Goal: Task Accomplishment & Management: Use online tool/utility

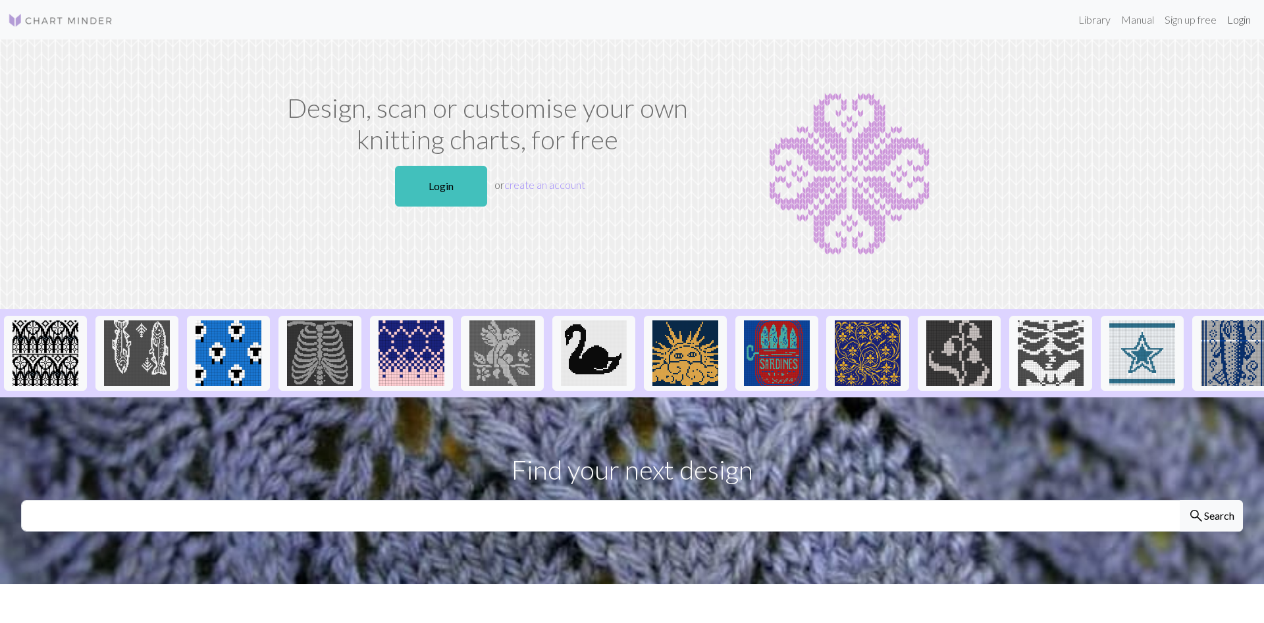
click at [1233, 18] on link "Login" at bounding box center [1239, 20] width 34 height 26
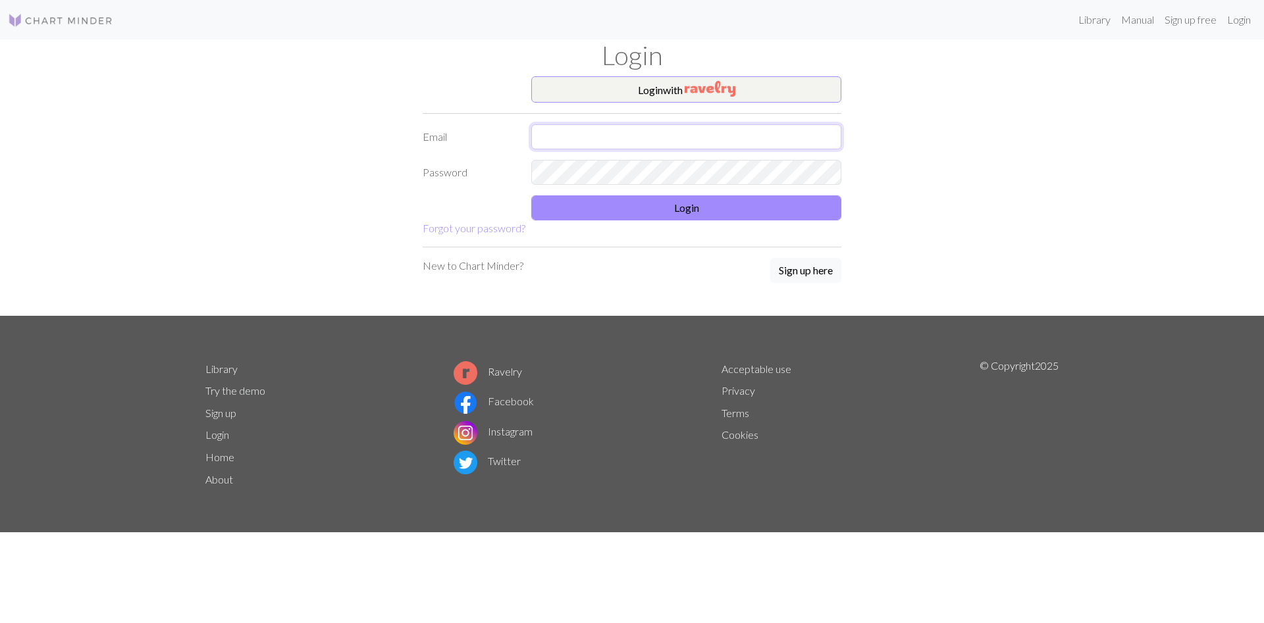
click at [671, 142] on input "text" at bounding box center [686, 136] width 310 height 25
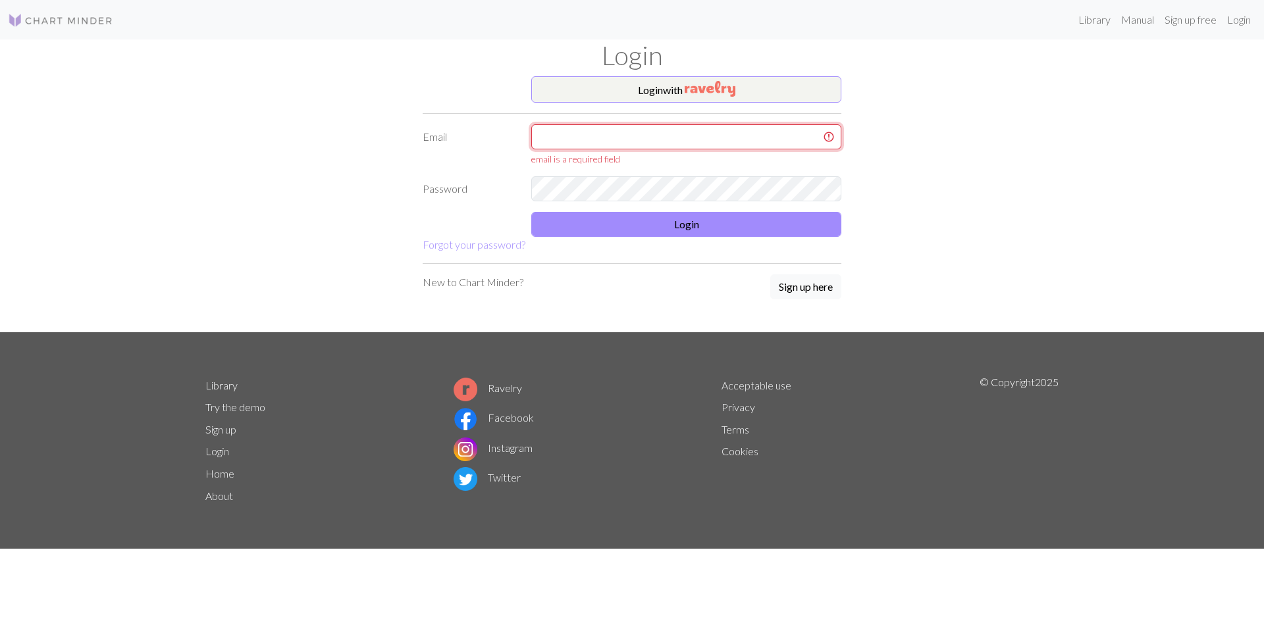
click at [574, 138] on input "text" at bounding box center [686, 136] width 310 height 25
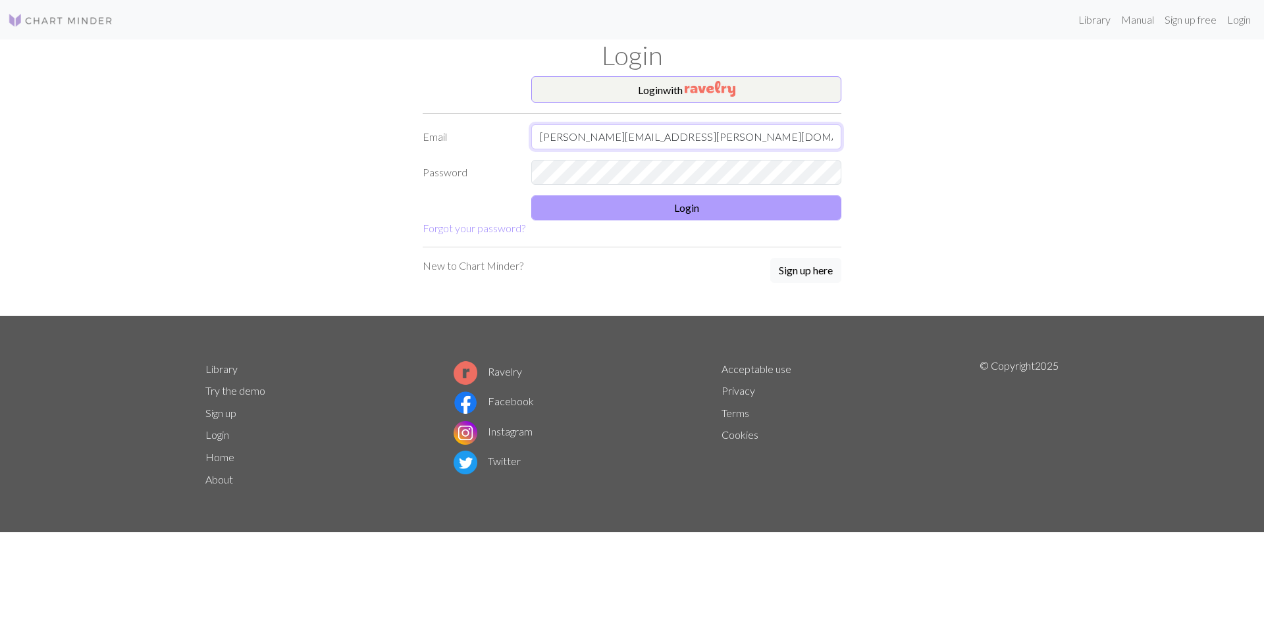
type input "[PERSON_NAME][EMAIL_ADDRESS][PERSON_NAME][DOMAIN_NAME]"
click at [673, 204] on button "Login" at bounding box center [686, 207] width 310 height 25
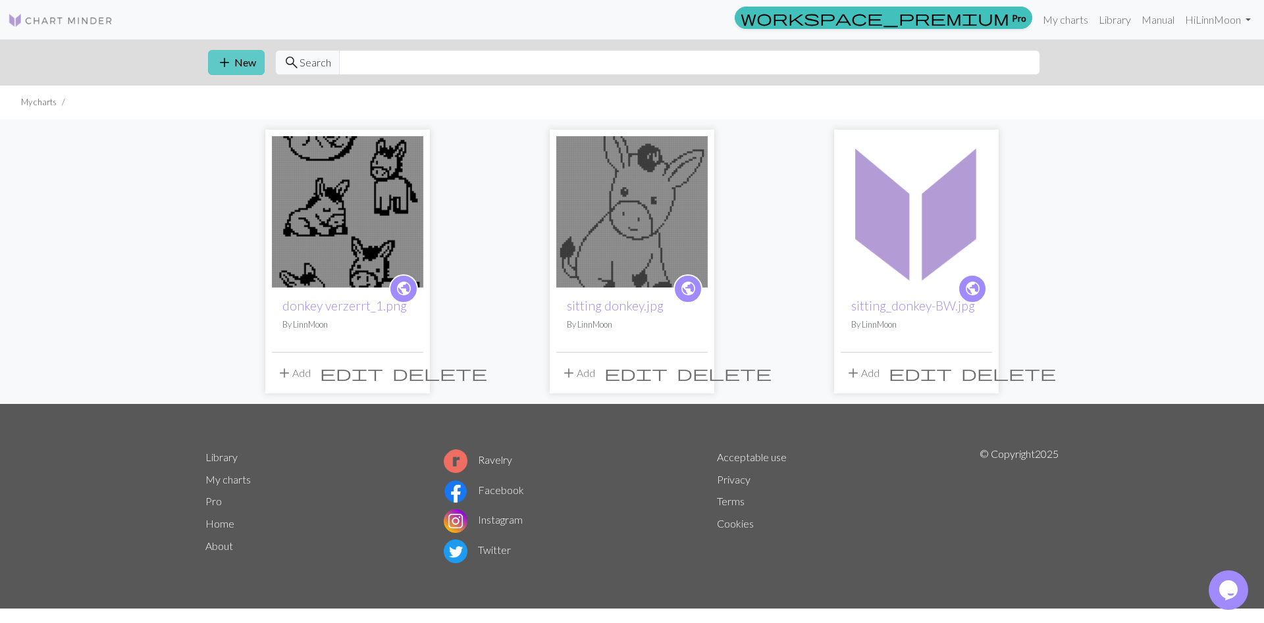
click at [224, 63] on span "add" at bounding box center [225, 62] width 16 height 18
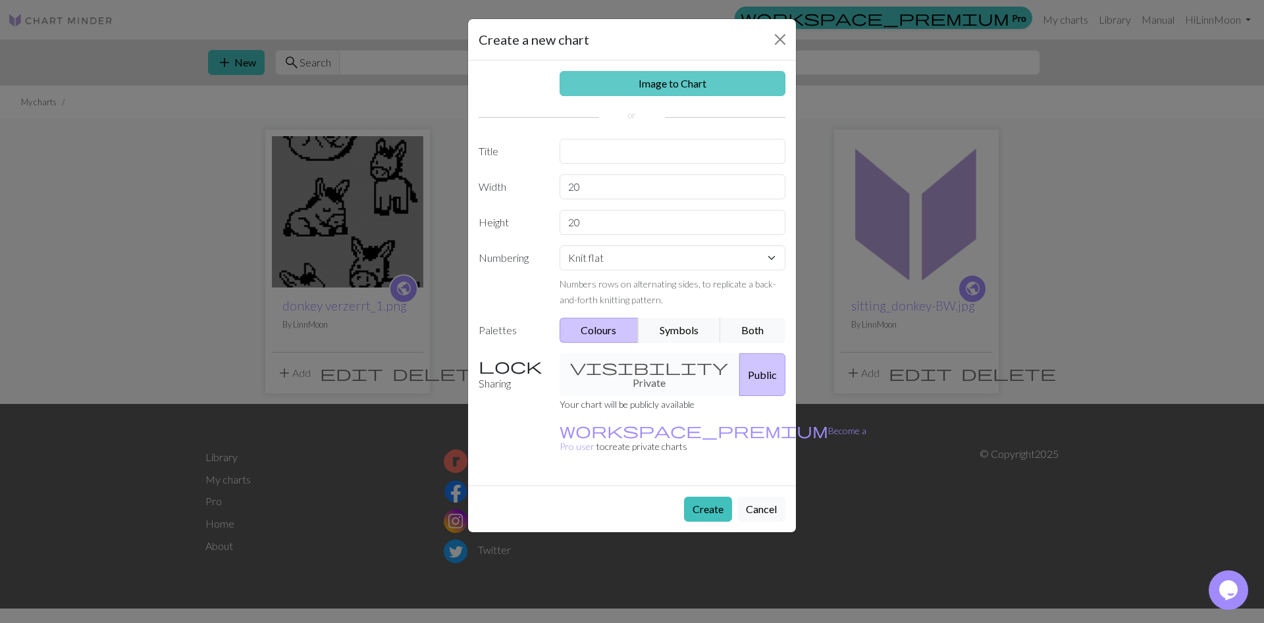
click at [675, 91] on link "Image to Chart" at bounding box center [672, 83] width 226 height 25
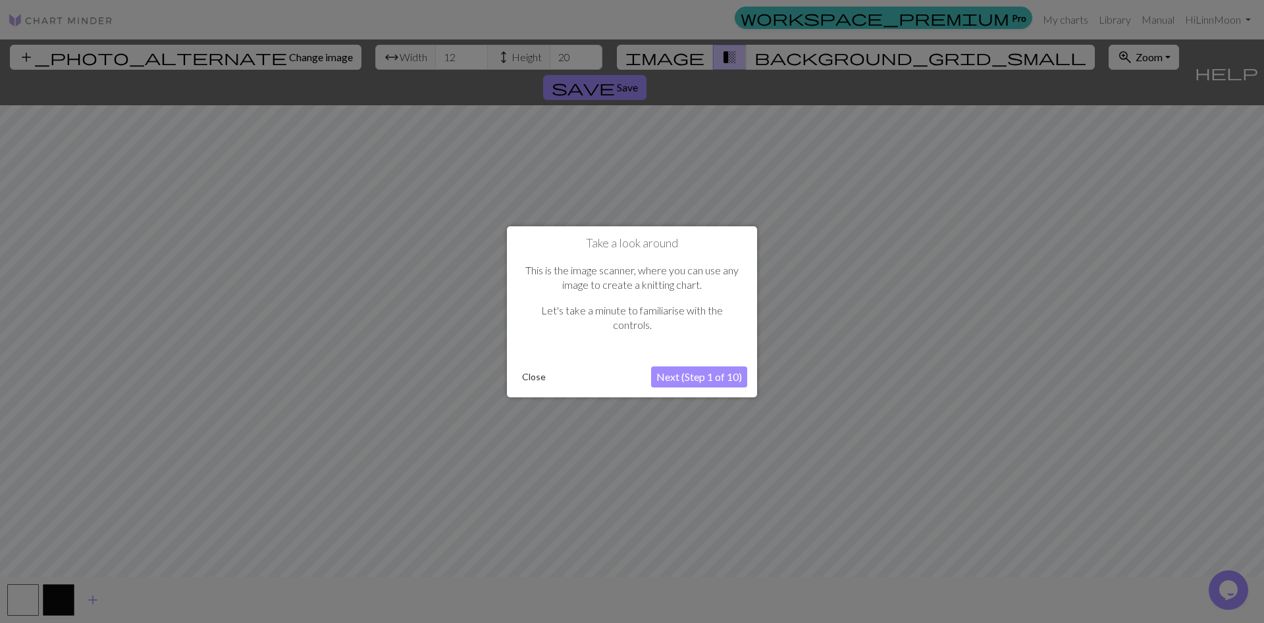
click at [535, 382] on button "Close" at bounding box center [534, 377] width 34 height 20
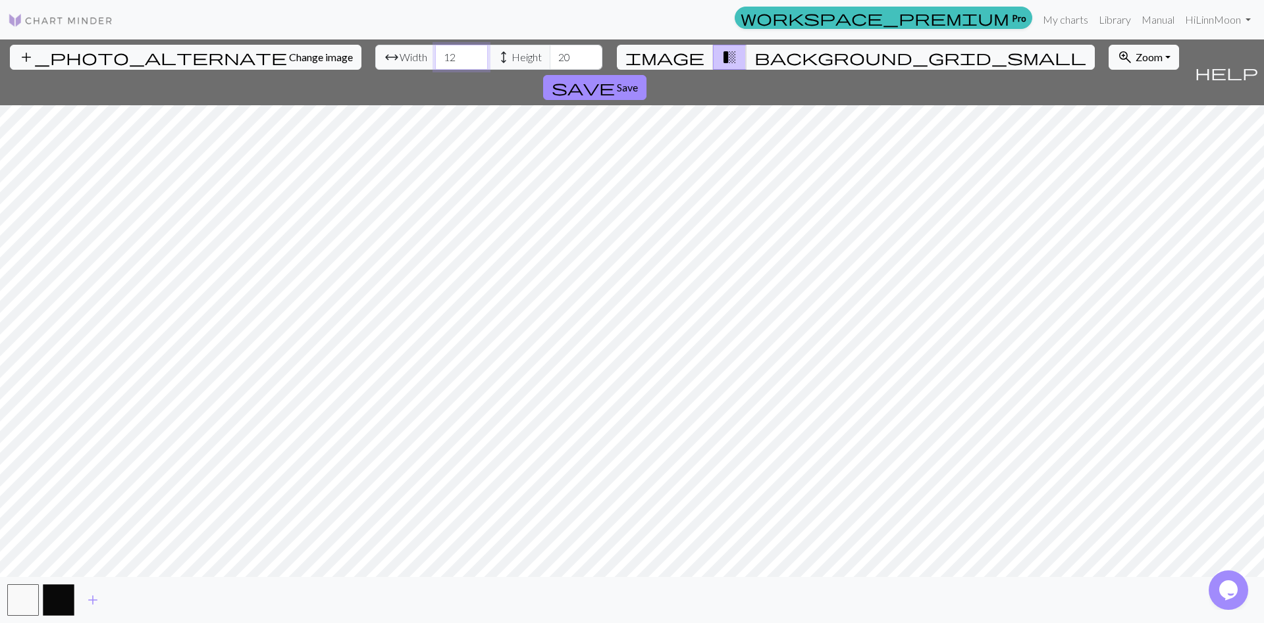
drag, startPoint x: 387, startPoint y: 57, endPoint x: 371, endPoint y: 57, distance: 16.5
click at [435, 57] on input "12" at bounding box center [461, 57] width 53 height 25
type input "80"
drag, startPoint x: 501, startPoint y: 57, endPoint x: 488, endPoint y: 56, distance: 13.2
click at [550, 56] on input "20" at bounding box center [576, 57] width 53 height 25
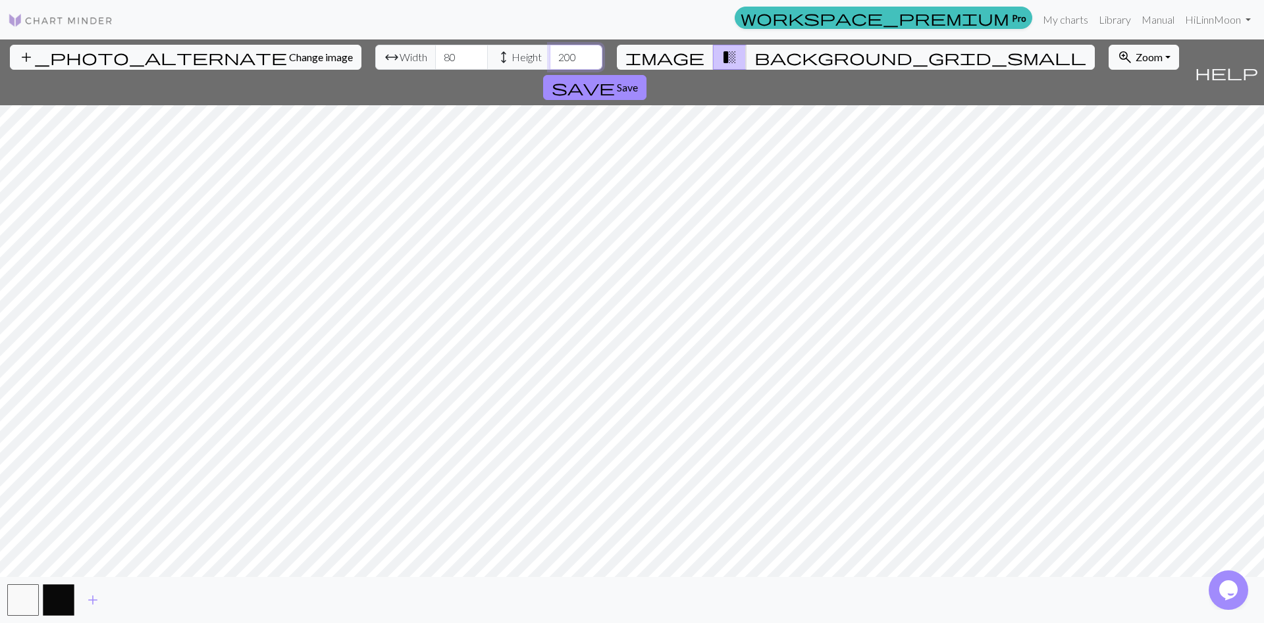
type input "200"
click at [1108, 61] on button "zoom_in Zoom Zoom" at bounding box center [1143, 57] width 70 height 25
click at [1109, 93] on button "Fit all" at bounding box center [1161, 86] width 104 height 21
click at [681, 579] on div "add_photo_alternate Change image arrow_range Width 80 height Height 200 image t…" at bounding box center [632, 331] width 1264 height 584
click at [646, 75] on button "save Save" at bounding box center [594, 87] width 103 height 25
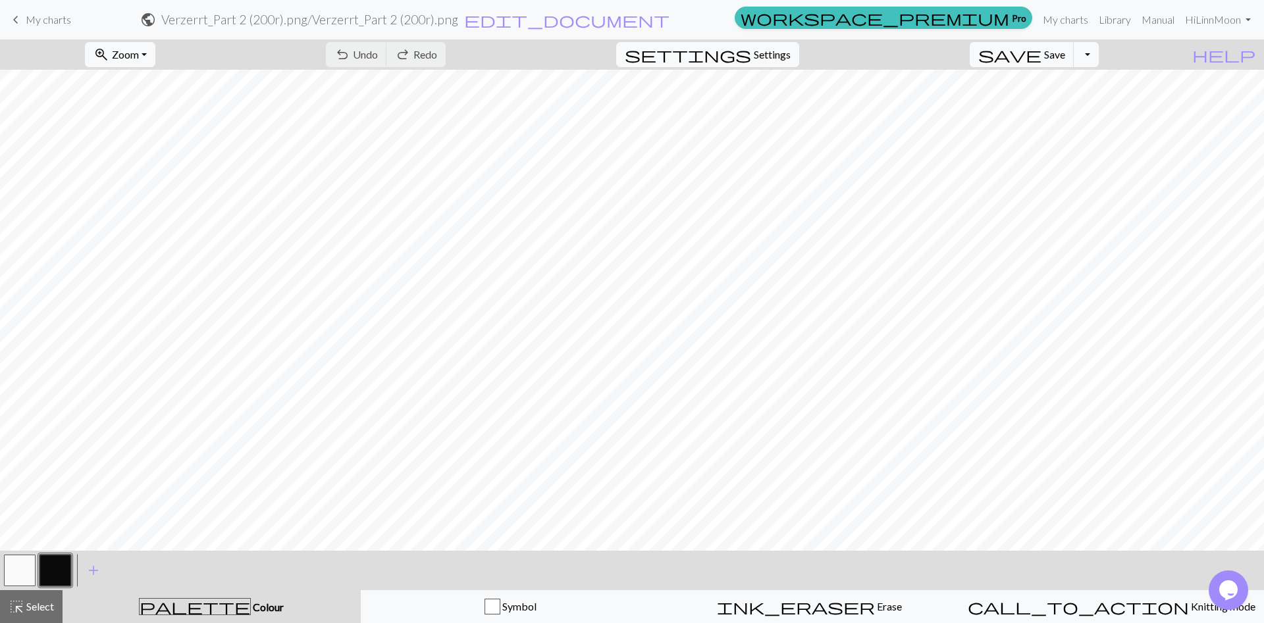
click at [20, 563] on button "button" at bounding box center [20, 571] width 32 height 32
click at [20, 567] on button "button" at bounding box center [20, 571] width 32 height 32
click at [20, 567] on div "Edit colour Name MC Use advanced picker workspace_premium Become a Pro user to …" at bounding box center [632, 311] width 1264 height 623
click at [28, 567] on button "button" at bounding box center [20, 571] width 32 height 32
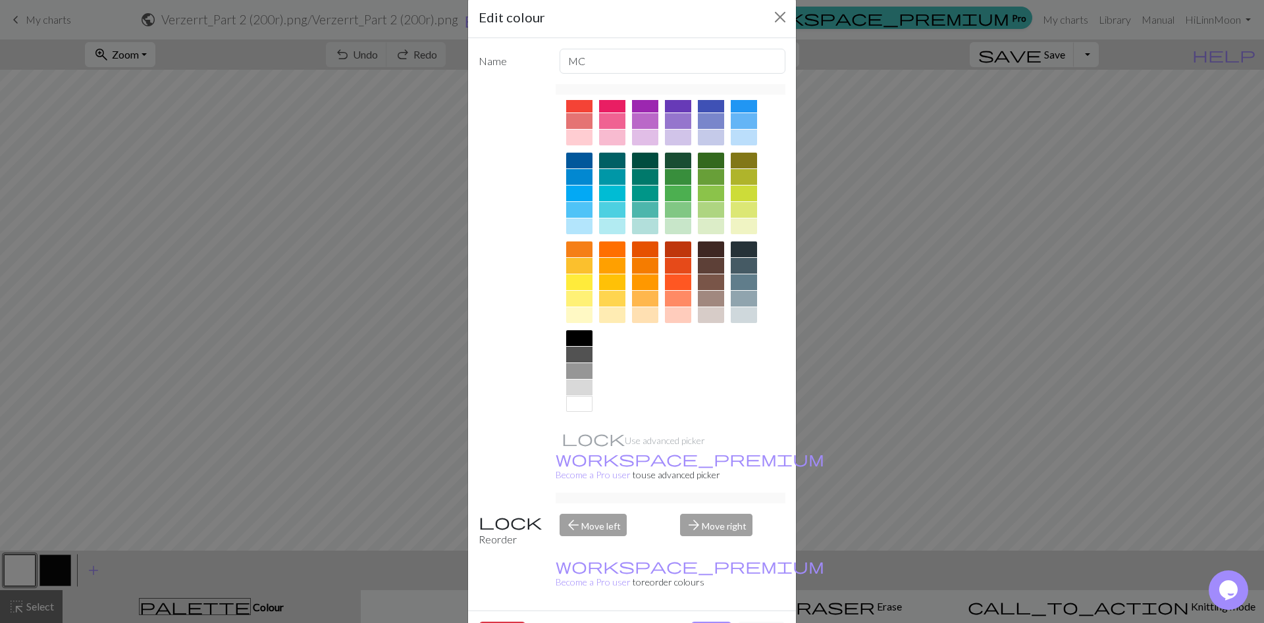
scroll to position [33, 0]
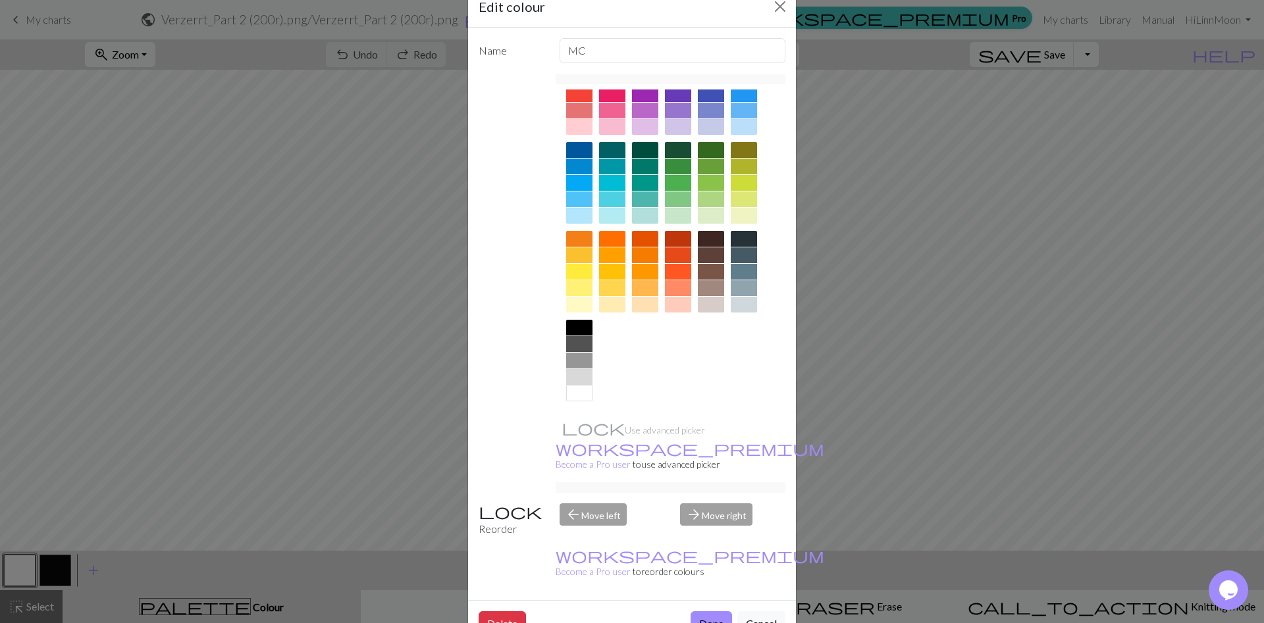
click at [585, 365] on div at bounding box center [579, 361] width 26 height 16
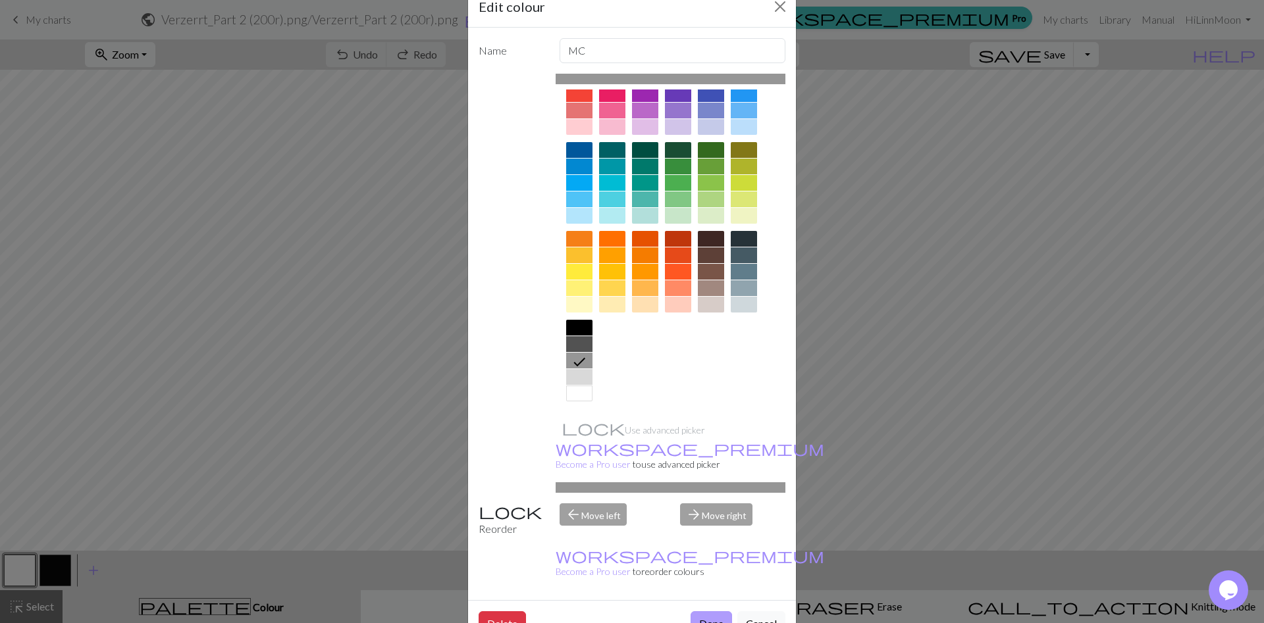
click at [714, 611] on button "Done" at bounding box center [710, 623] width 41 height 25
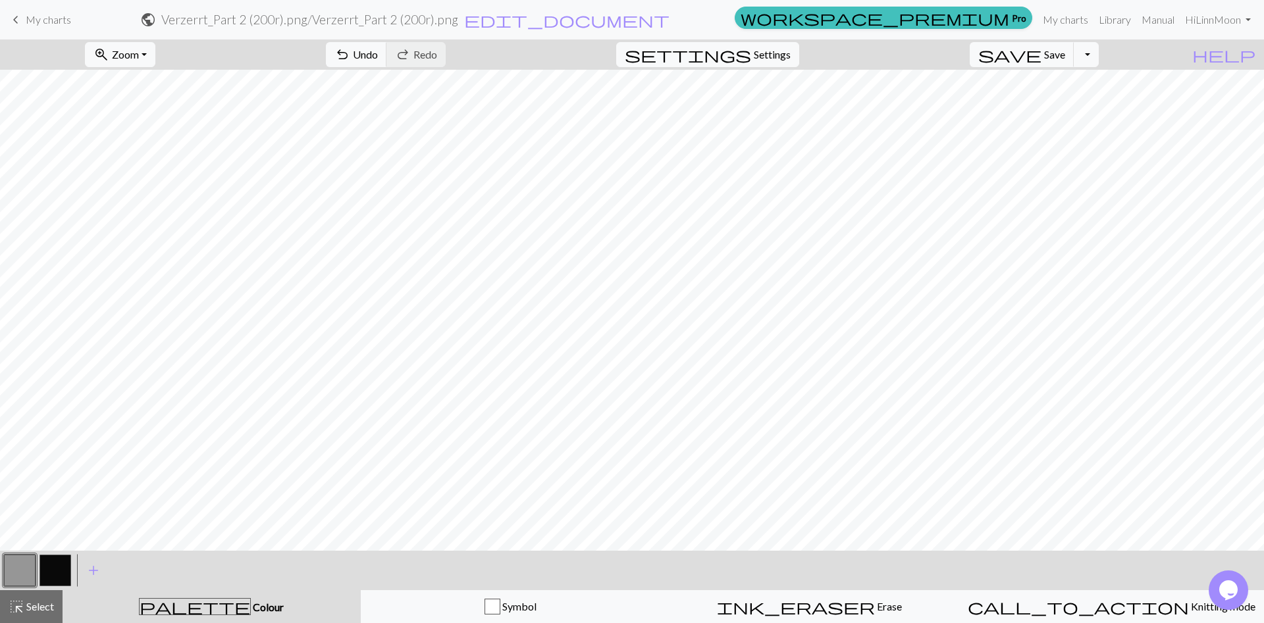
click at [62, 569] on button "button" at bounding box center [55, 571] width 32 height 32
click at [62, 569] on div "Edit colour Name CC1 Use advanced picker workspace_premium Become a Pro user to…" at bounding box center [632, 311] width 1264 height 623
click at [54, 577] on button "button" at bounding box center [55, 571] width 32 height 32
click at [56, 561] on button "button" at bounding box center [55, 571] width 32 height 32
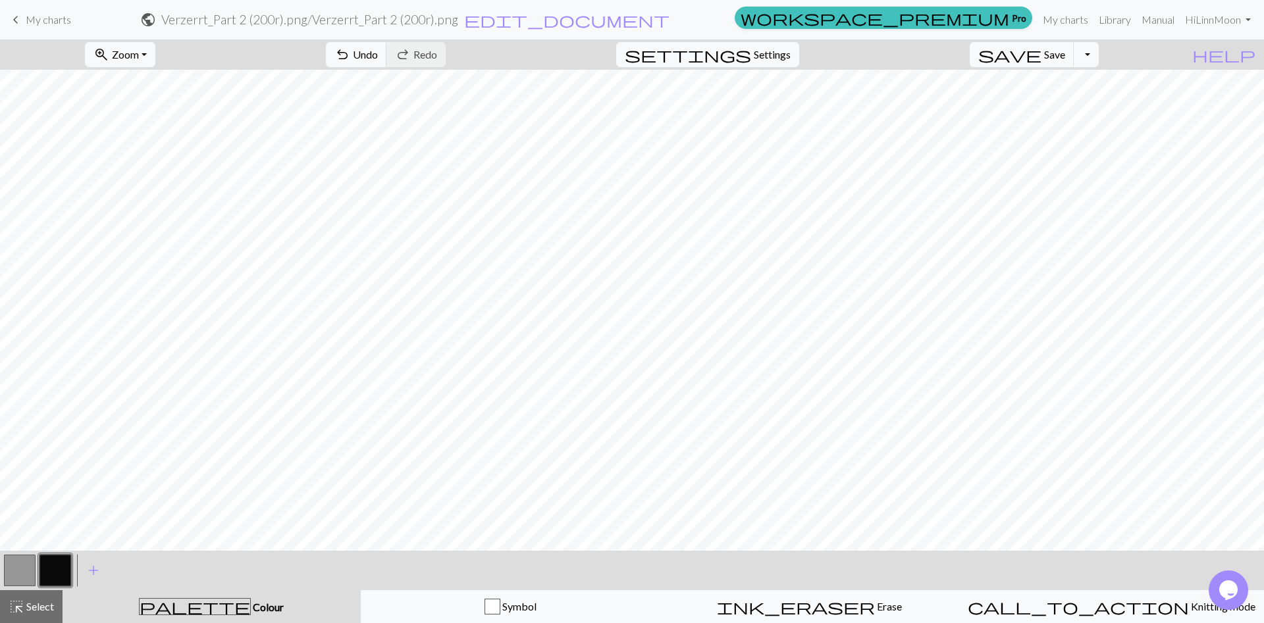
click at [56, 561] on div "Edit colour Name CC1 Use advanced picker workspace_premium Become a Pro user to…" at bounding box center [632, 311] width 1264 height 623
click at [57, 561] on button "button" at bounding box center [55, 571] width 32 height 32
click at [63, 570] on button "button" at bounding box center [55, 571] width 32 height 32
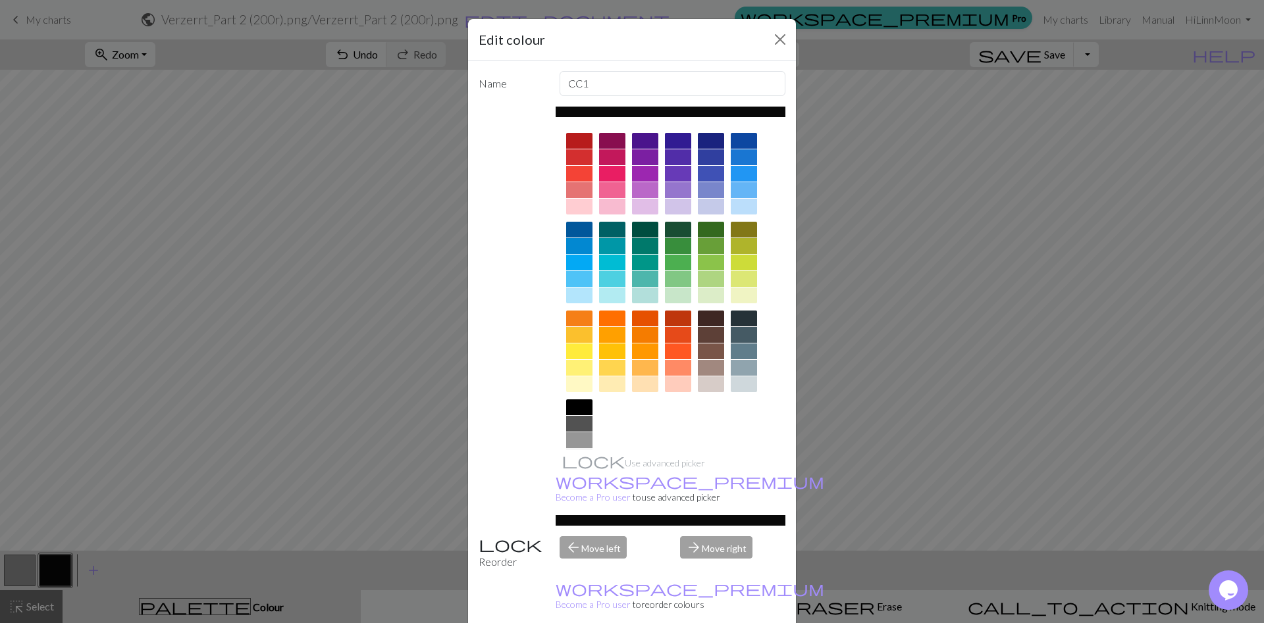
click at [573, 420] on div at bounding box center [579, 424] width 26 height 16
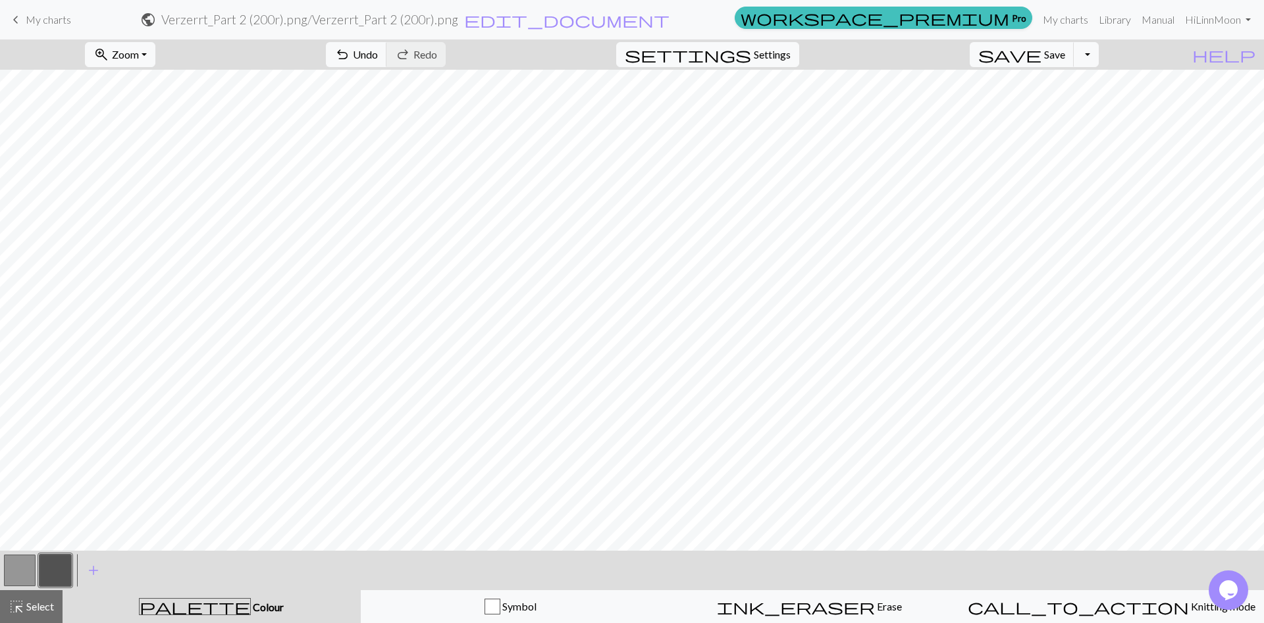
click at [59, 571] on button "button" at bounding box center [55, 571] width 32 height 32
click at [61, 563] on button "button" at bounding box center [55, 571] width 32 height 32
click at [60, 563] on button "button" at bounding box center [55, 571] width 32 height 32
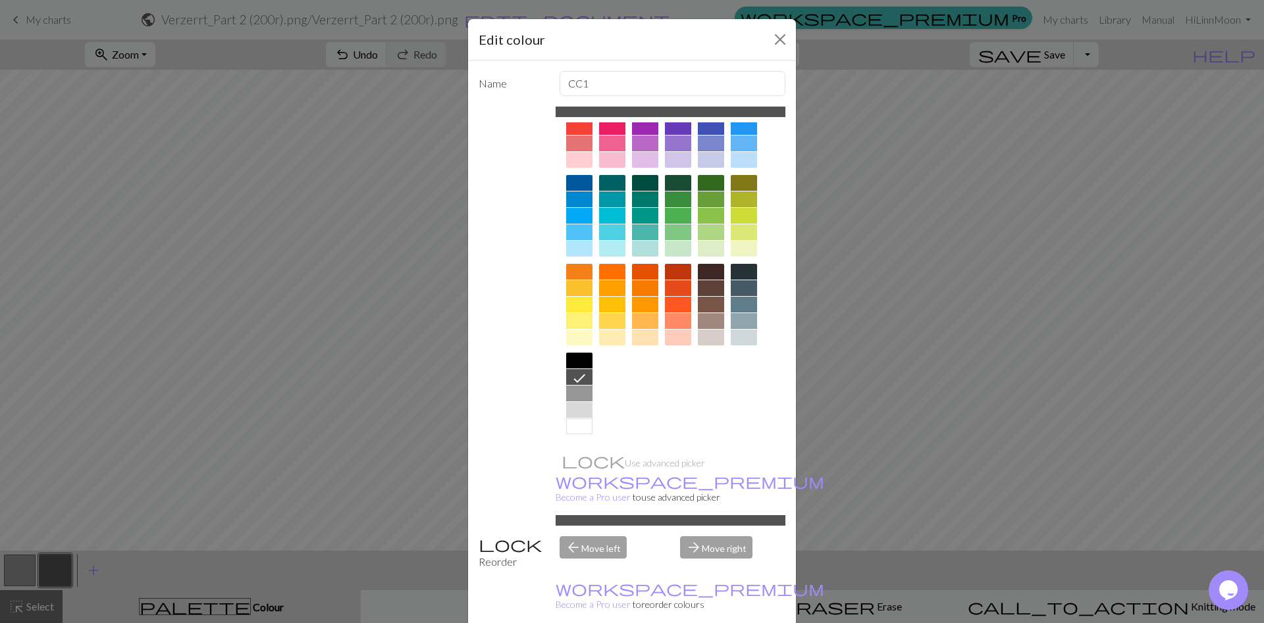
scroll to position [0, 0]
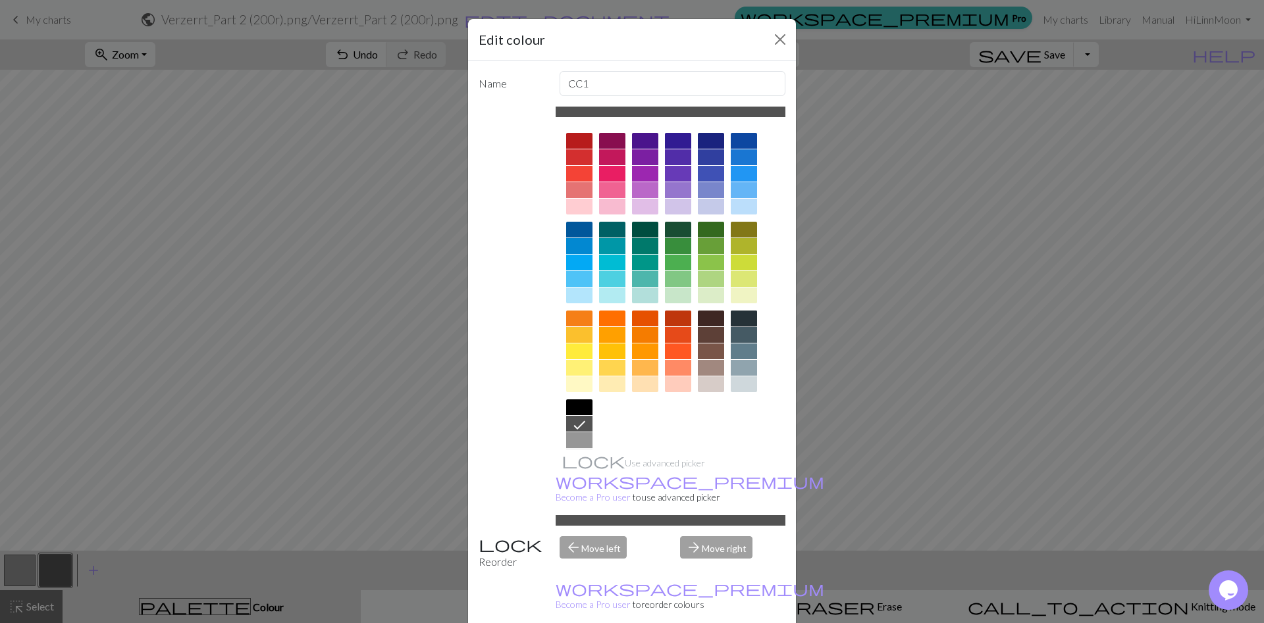
click at [745, 321] on div at bounding box center [744, 319] width 26 height 16
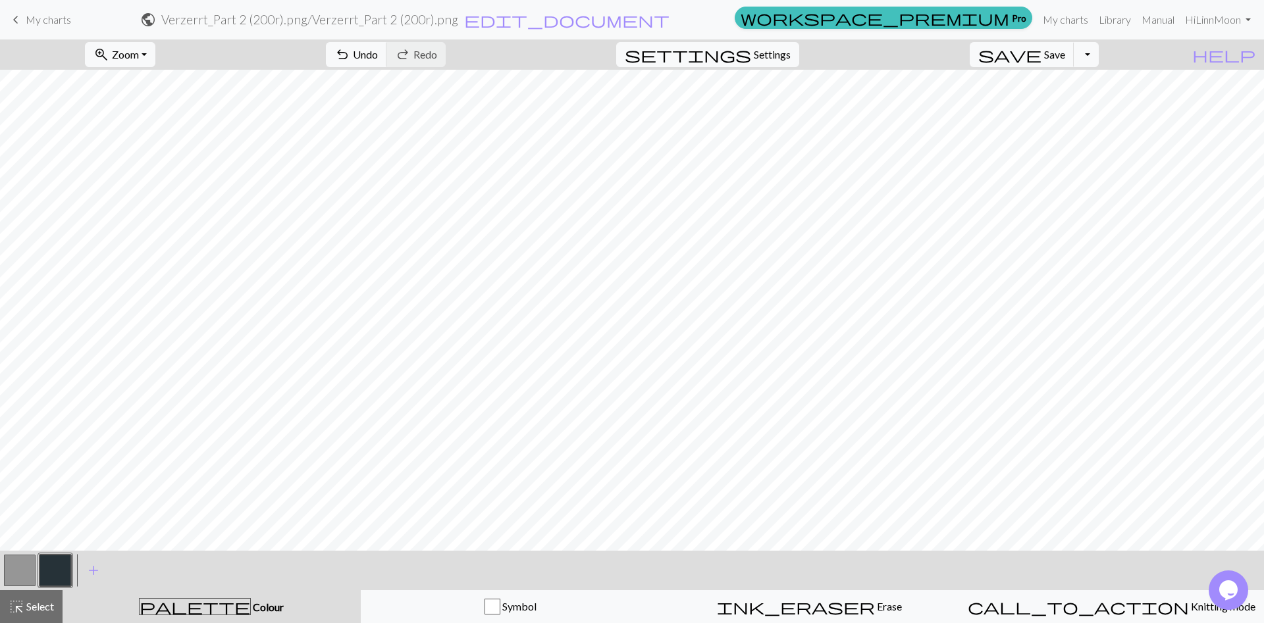
click at [61, 568] on button "button" at bounding box center [55, 571] width 32 height 32
click at [61, 568] on div "Edit colour Name CC1 Use advanced picker workspace_premium Become a Pro user to…" at bounding box center [632, 311] width 1264 height 623
click at [58, 573] on button "button" at bounding box center [55, 571] width 32 height 32
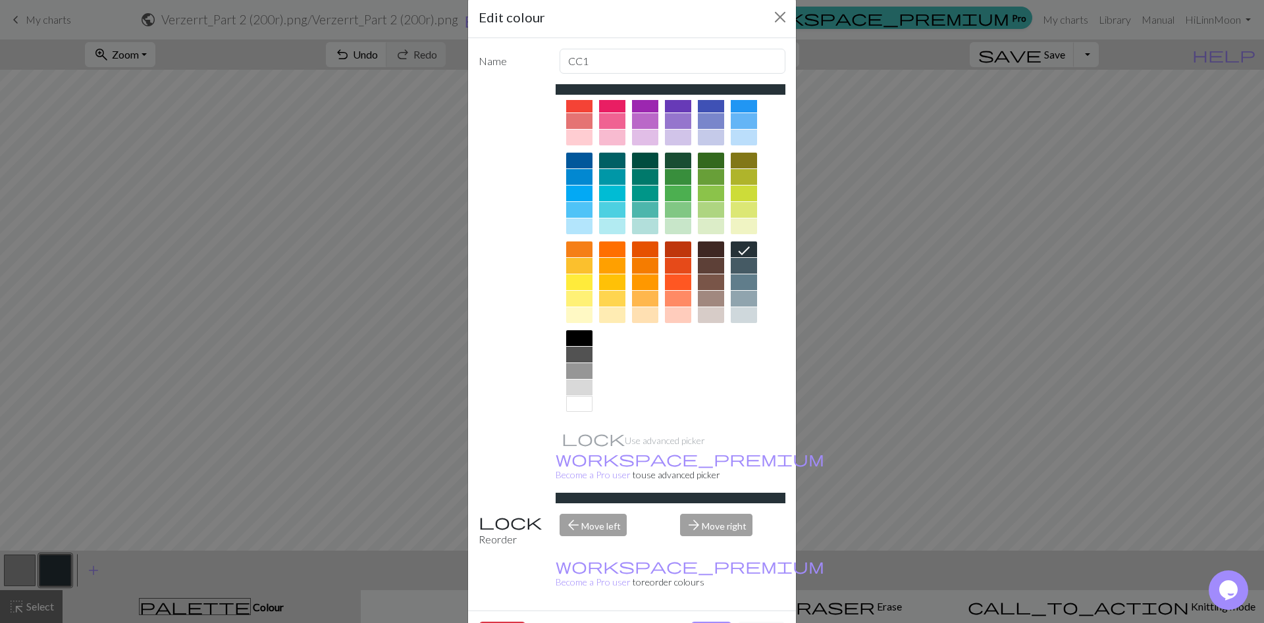
scroll to position [33, 0]
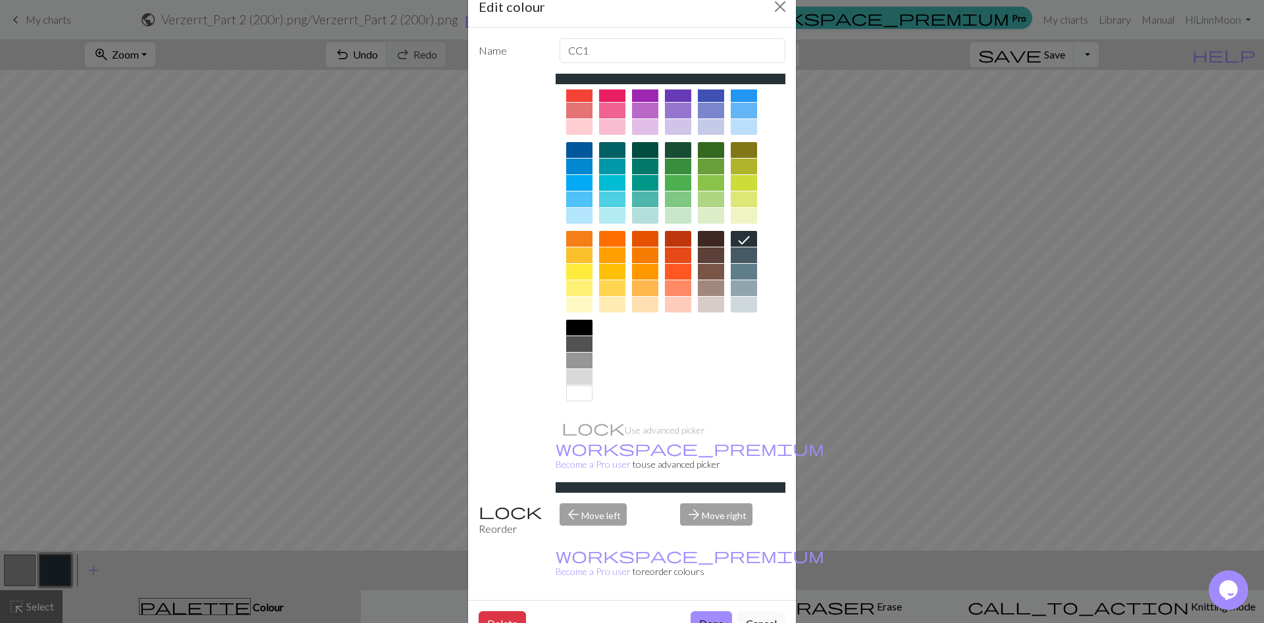
click at [550, 174] on div "Use advanced picker workspace_premium Become a Pro user to use advanced picker" at bounding box center [632, 283] width 307 height 419
click at [586, 348] on div at bounding box center [579, 344] width 26 height 16
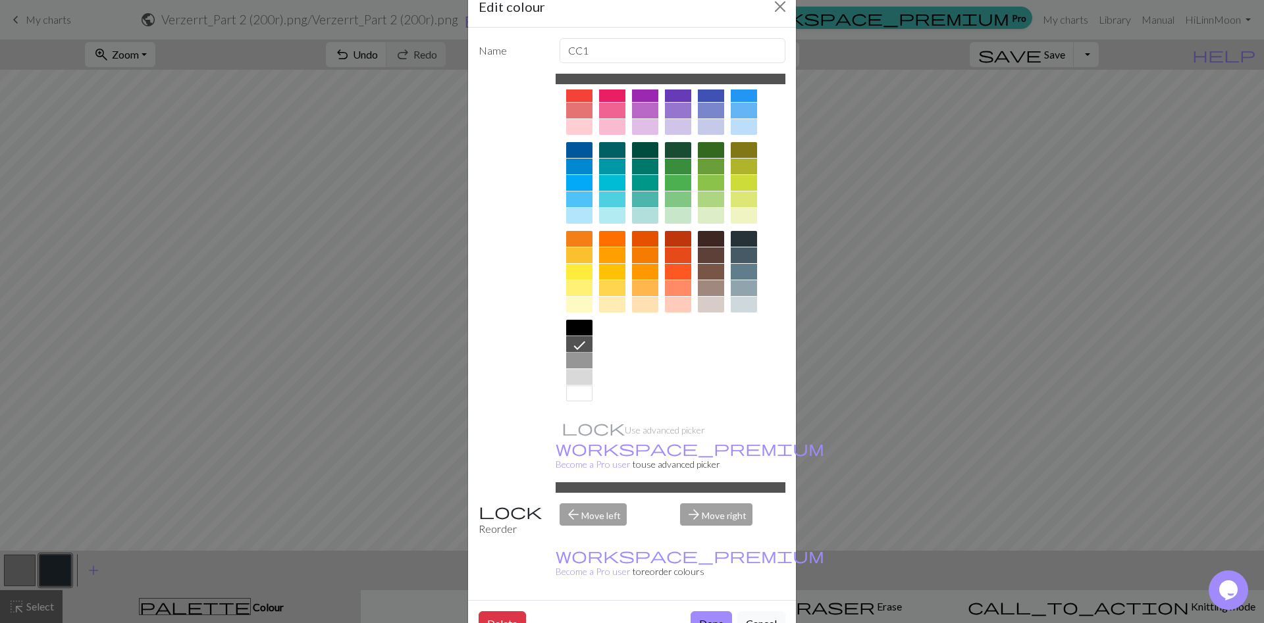
scroll to position [0, 0]
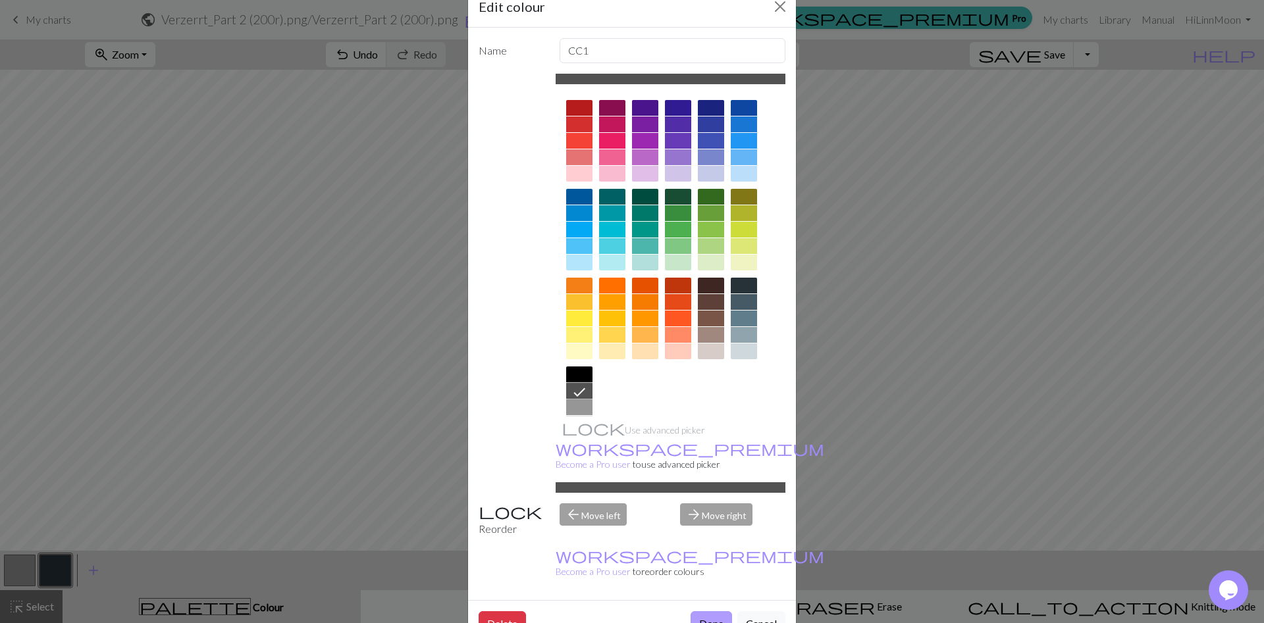
click at [707, 611] on button "Done" at bounding box center [710, 623] width 41 height 25
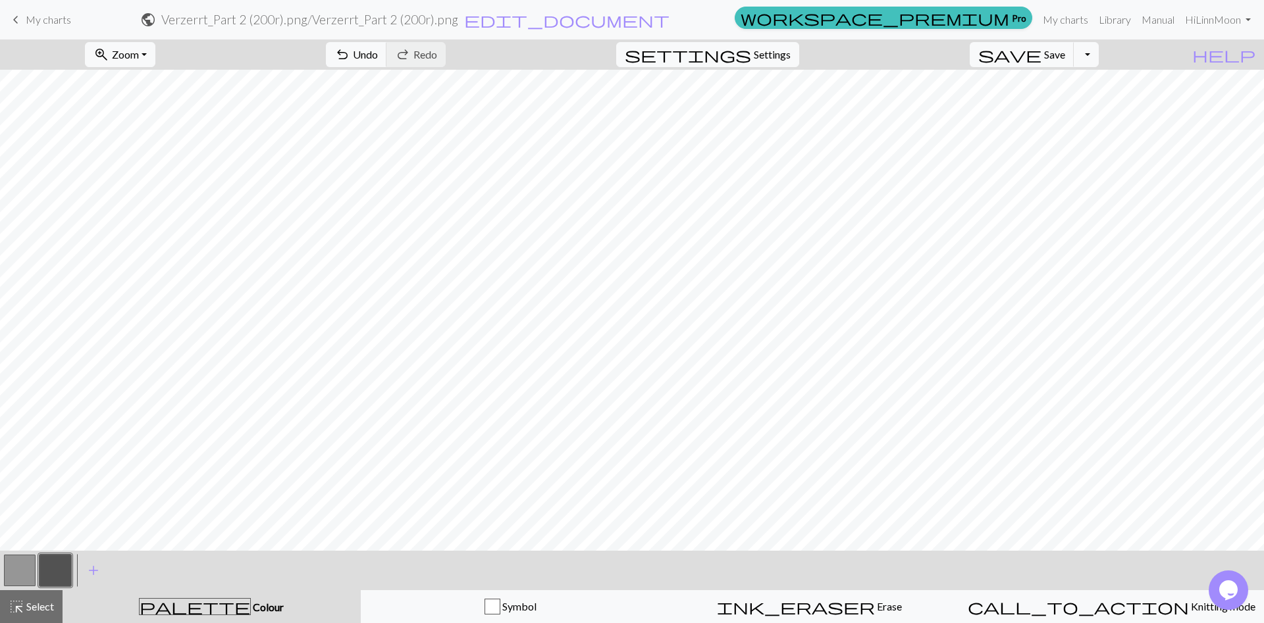
click at [24, 568] on button "button" at bounding box center [20, 571] width 32 height 32
click at [51, 576] on button "button" at bounding box center [55, 571] width 32 height 32
click at [11, 579] on button "button" at bounding box center [20, 571] width 32 height 32
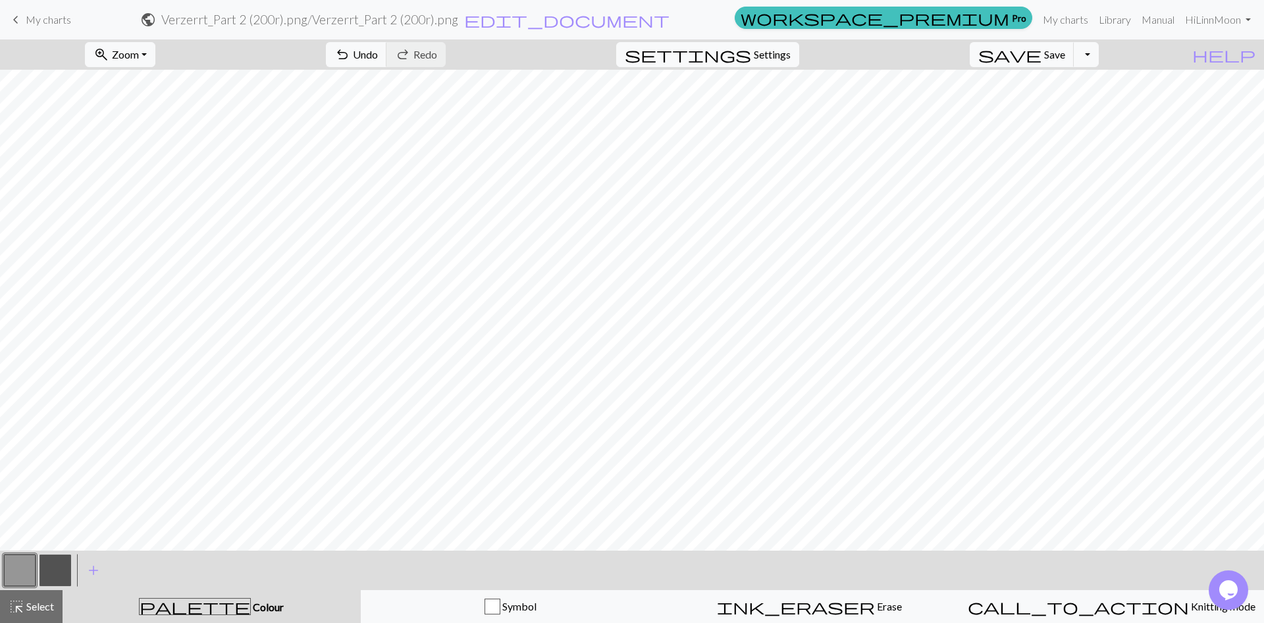
click at [60, 573] on button "button" at bounding box center [55, 571] width 32 height 32
click at [22, 571] on button "button" at bounding box center [20, 571] width 32 height 32
click at [49, 577] on button "button" at bounding box center [55, 571] width 32 height 32
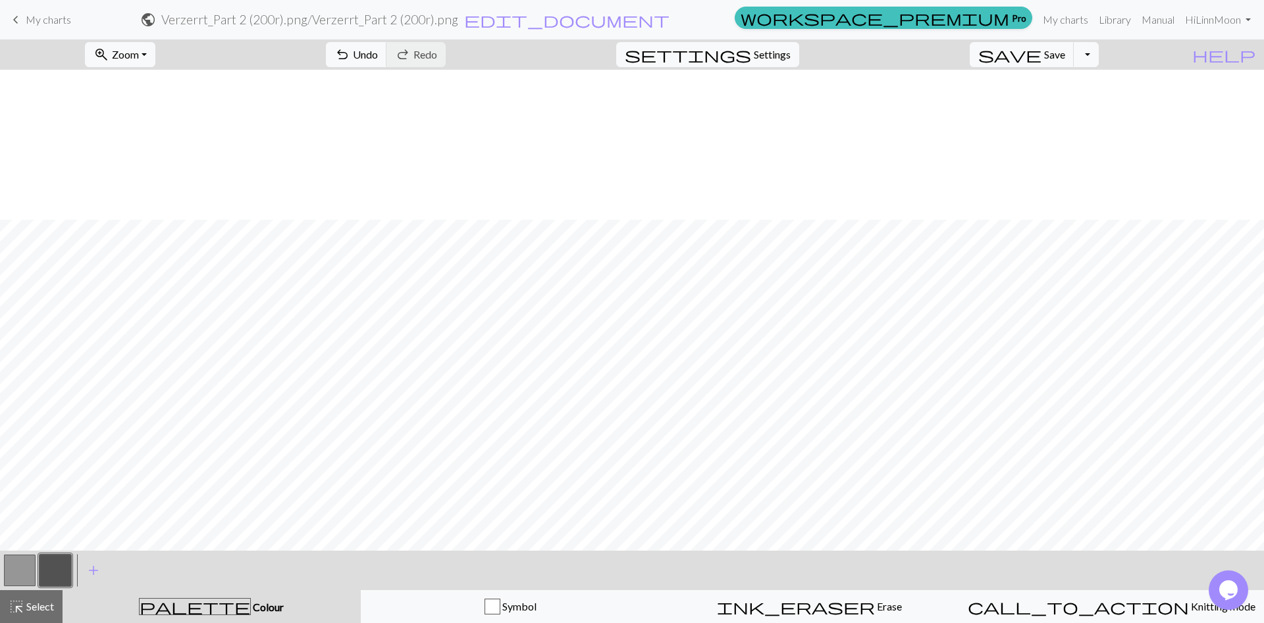
scroll to position [450, 296]
click at [13, 575] on button "button" at bounding box center [20, 571] width 32 height 32
click at [62, 564] on button "button" at bounding box center [55, 571] width 32 height 32
click at [30, 562] on button "button" at bounding box center [20, 571] width 32 height 32
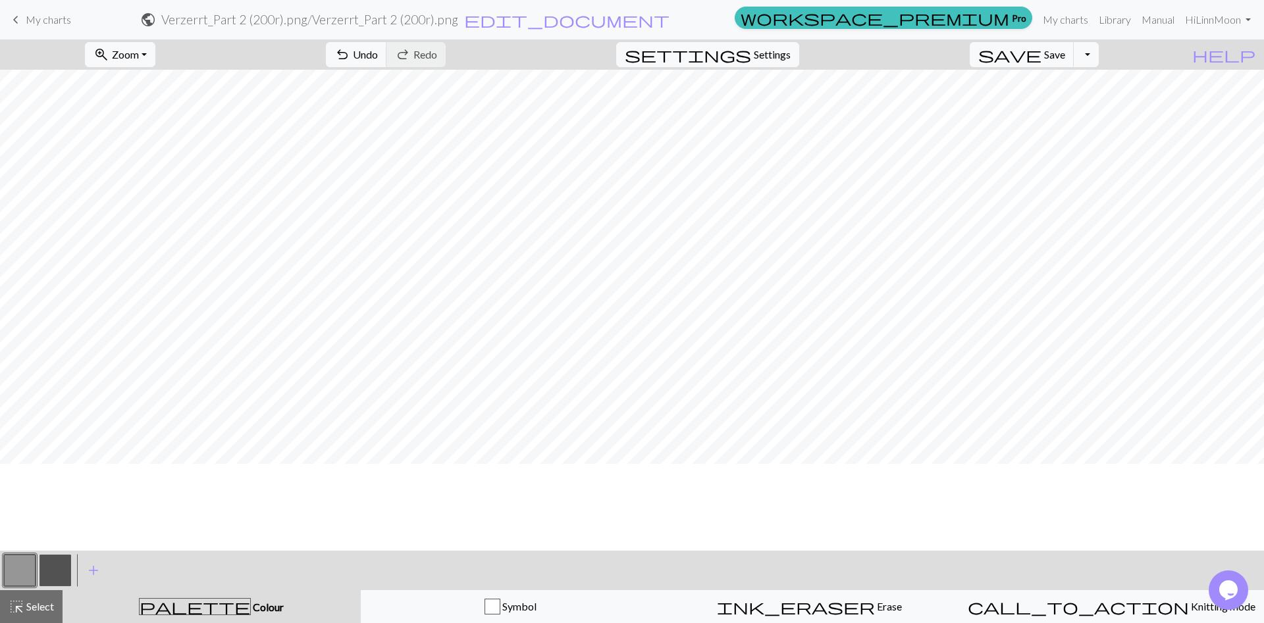
scroll to position [431, 0]
click at [64, 570] on button "button" at bounding box center [55, 571] width 32 height 32
click at [27, 569] on button "button" at bounding box center [20, 571] width 32 height 32
click at [44, 571] on button "button" at bounding box center [55, 571] width 32 height 32
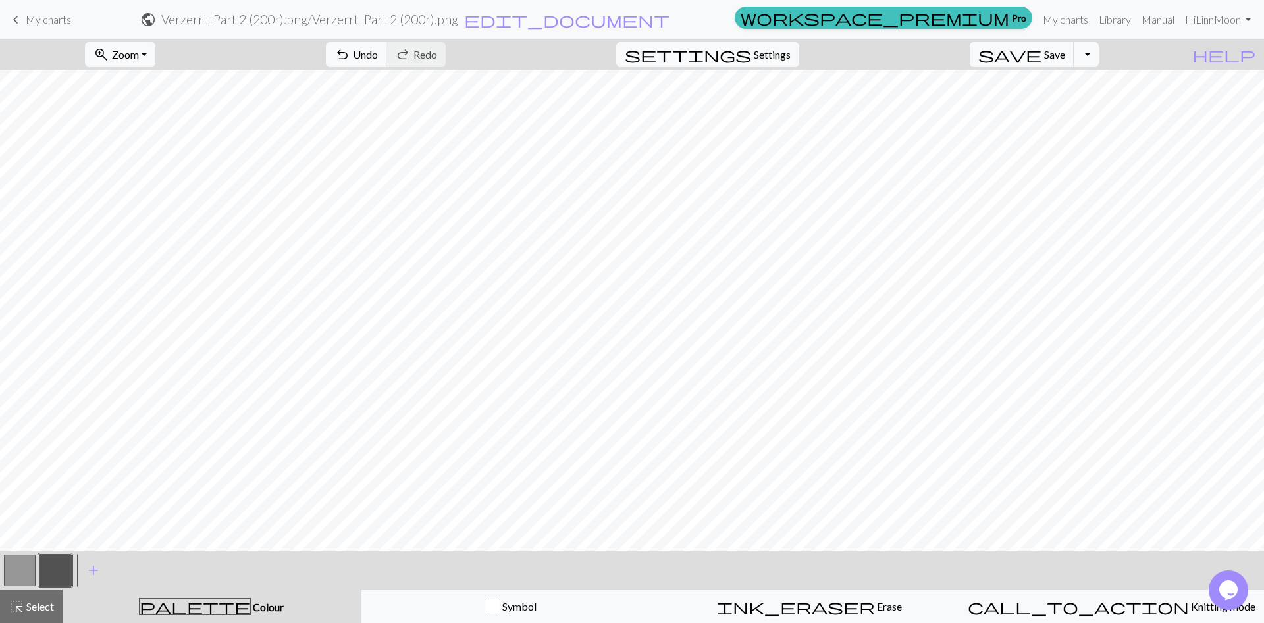
click at [4, 565] on button "button" at bounding box center [20, 571] width 32 height 32
click at [51, 573] on button "button" at bounding box center [55, 571] width 32 height 32
click at [22, 570] on button "button" at bounding box center [20, 571] width 32 height 32
click at [61, 563] on button "button" at bounding box center [55, 571] width 32 height 32
click at [25, 571] on button "button" at bounding box center [20, 571] width 32 height 32
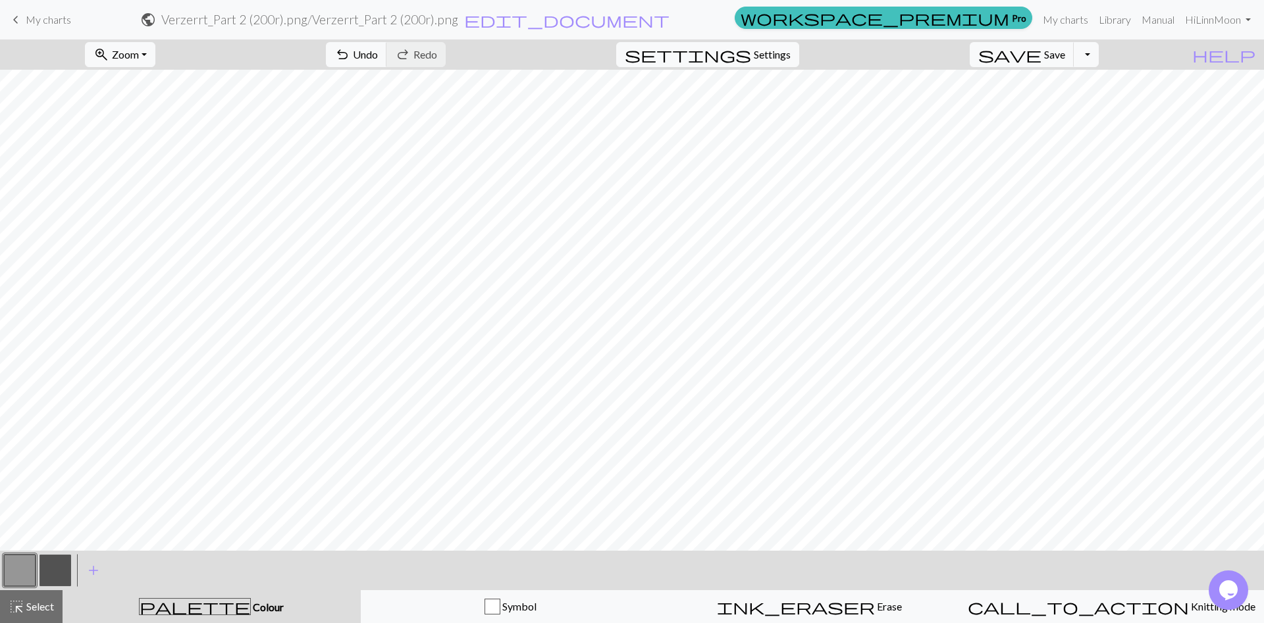
drag, startPoint x: 49, startPoint y: 576, endPoint x: 61, endPoint y: 571, distance: 13.0
click at [49, 575] on button "button" at bounding box center [55, 571] width 32 height 32
click at [22, 573] on button "button" at bounding box center [20, 571] width 32 height 32
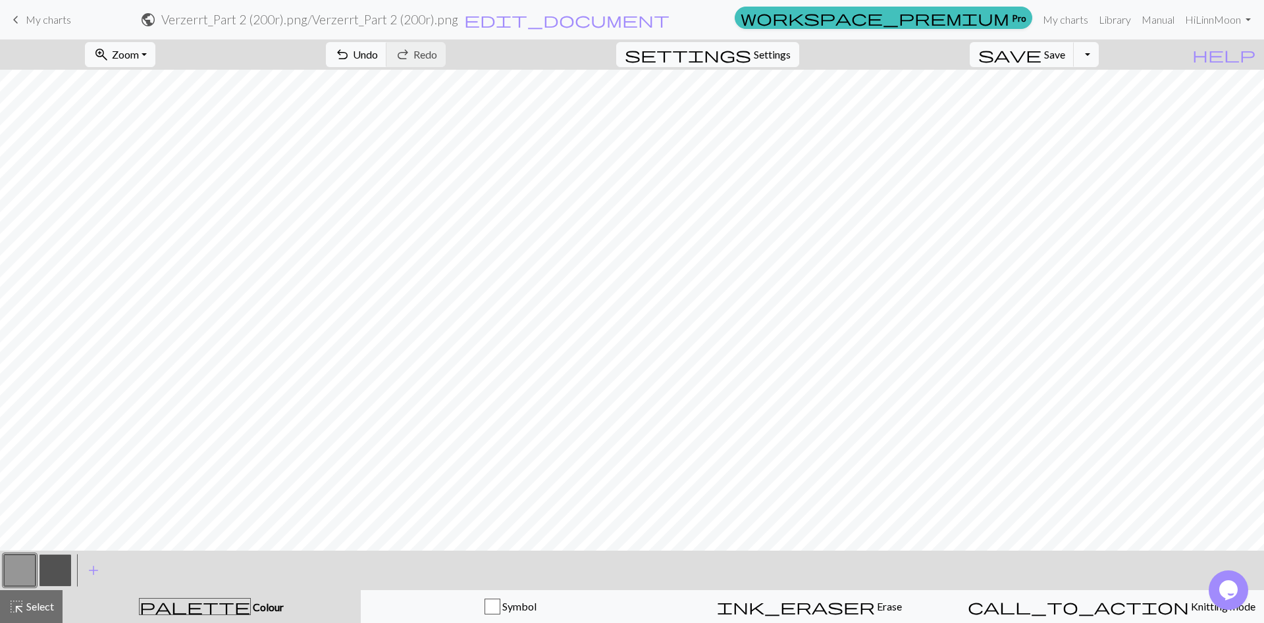
click at [57, 583] on button "button" at bounding box center [55, 571] width 32 height 32
click at [17, 578] on button "button" at bounding box center [20, 571] width 32 height 32
click at [62, 579] on button "button" at bounding box center [55, 571] width 32 height 32
click at [14, 573] on button "button" at bounding box center [20, 571] width 32 height 32
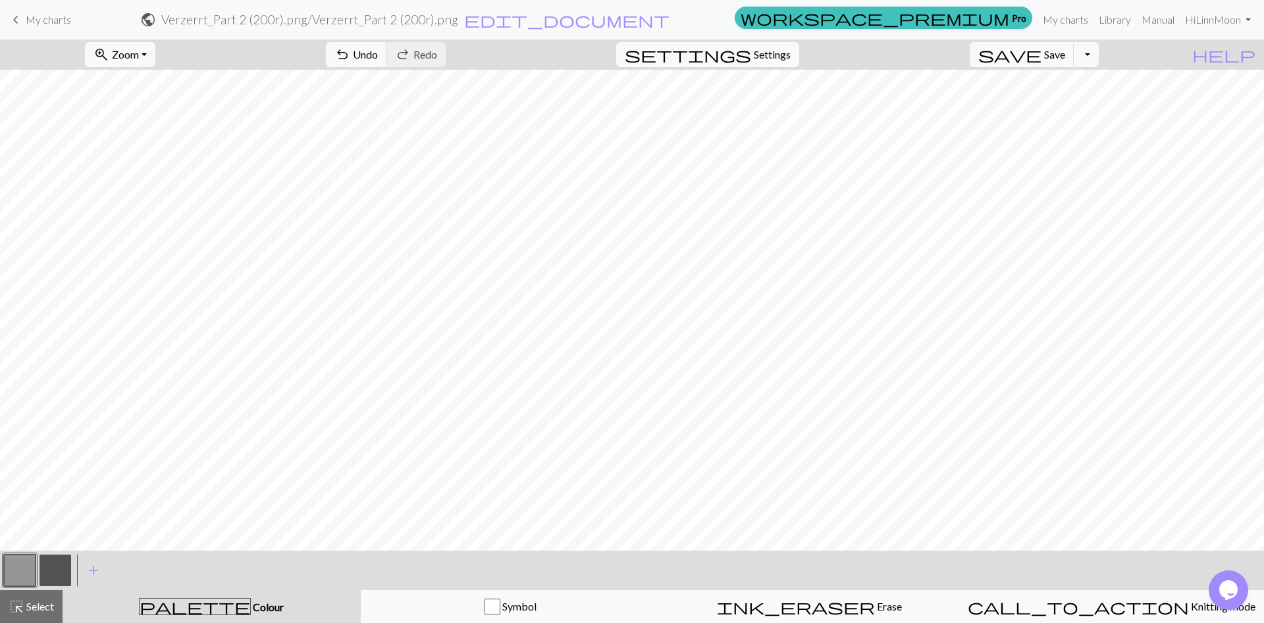
click at [53, 567] on button "button" at bounding box center [55, 571] width 32 height 32
click at [28, 569] on button "button" at bounding box center [20, 571] width 32 height 32
click at [49, 568] on button "button" at bounding box center [55, 571] width 32 height 32
click at [25, 561] on button "button" at bounding box center [20, 571] width 32 height 32
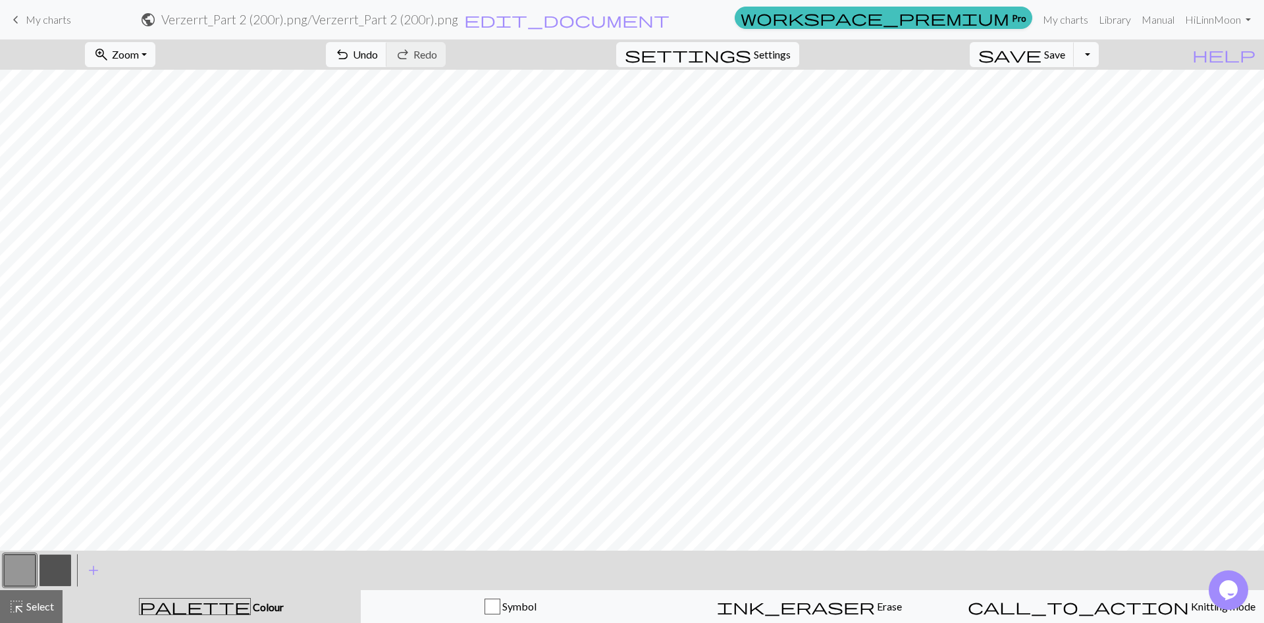
click at [53, 568] on button "button" at bounding box center [55, 571] width 32 height 32
click at [27, 571] on button "button" at bounding box center [20, 571] width 32 height 32
click at [63, 569] on button "button" at bounding box center [55, 571] width 32 height 32
click at [24, 577] on button "button" at bounding box center [20, 571] width 32 height 32
click at [66, 564] on button "button" at bounding box center [55, 571] width 32 height 32
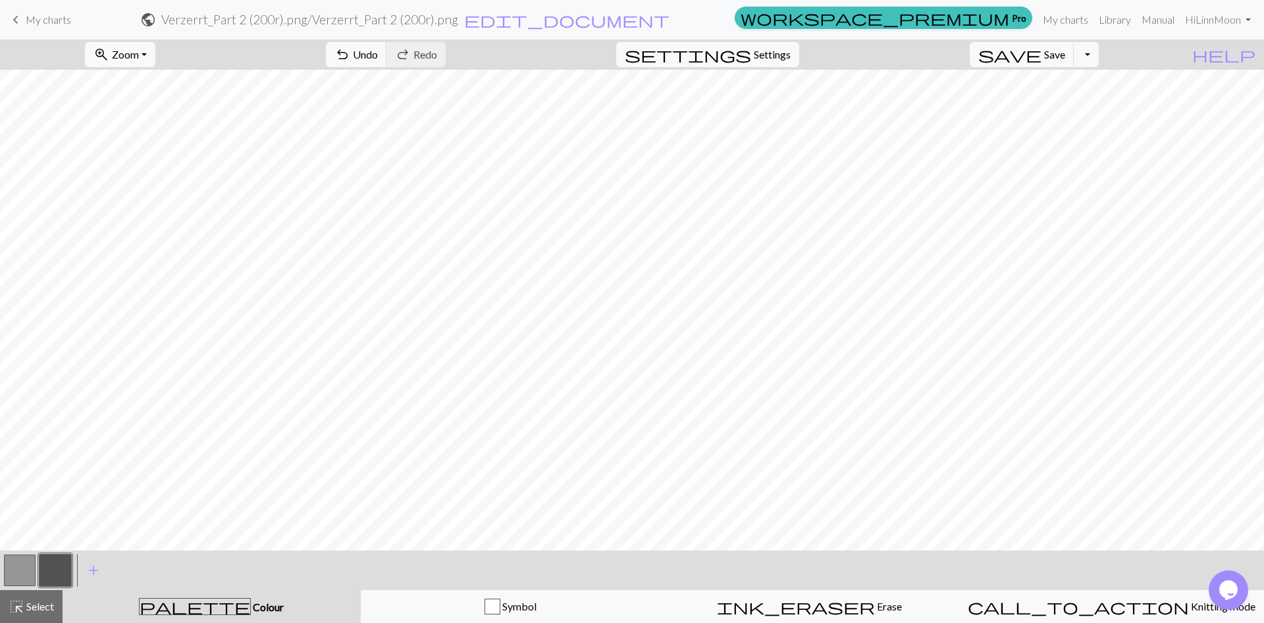
click at [18, 582] on button "button" at bounding box center [20, 571] width 32 height 32
click at [42, 572] on button "button" at bounding box center [55, 571] width 32 height 32
click at [16, 567] on button "button" at bounding box center [20, 571] width 32 height 32
click at [50, 569] on button "button" at bounding box center [55, 571] width 32 height 32
click at [22, 568] on button "button" at bounding box center [20, 571] width 32 height 32
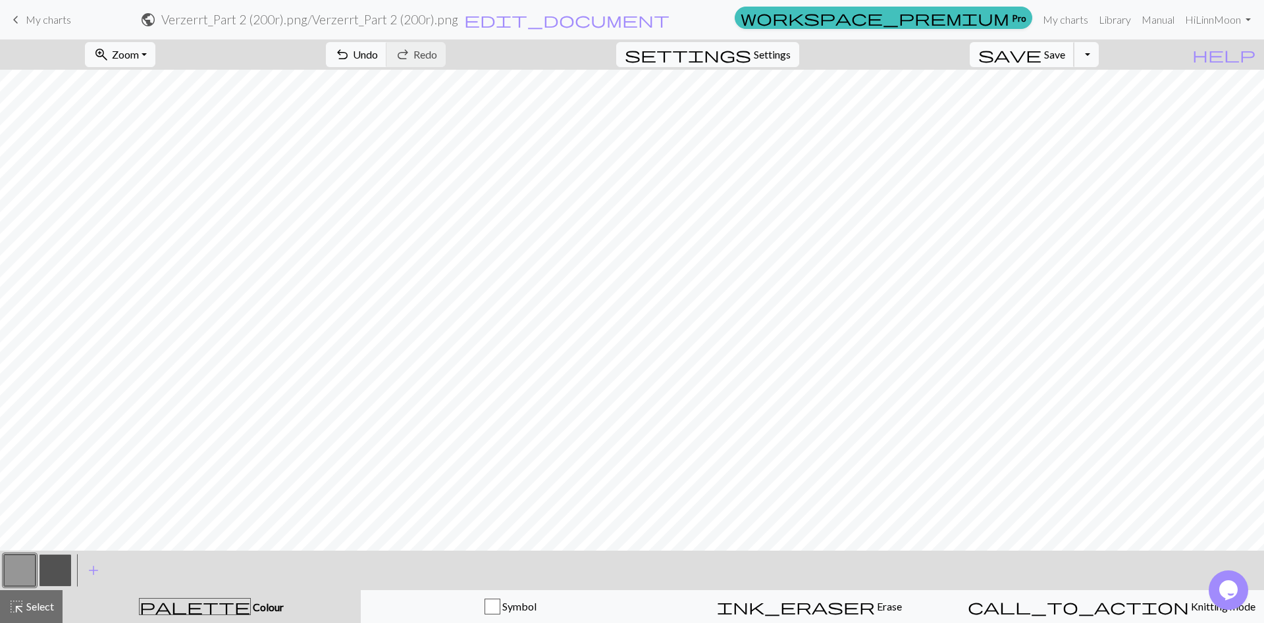
click at [1041, 55] on span "save" at bounding box center [1009, 54] width 63 height 18
click at [46, 583] on button "button" at bounding box center [55, 571] width 32 height 32
click at [3, 571] on div at bounding box center [20, 571] width 36 height 36
click at [7, 573] on button "button" at bounding box center [20, 571] width 32 height 32
click at [53, 569] on button "button" at bounding box center [55, 571] width 32 height 32
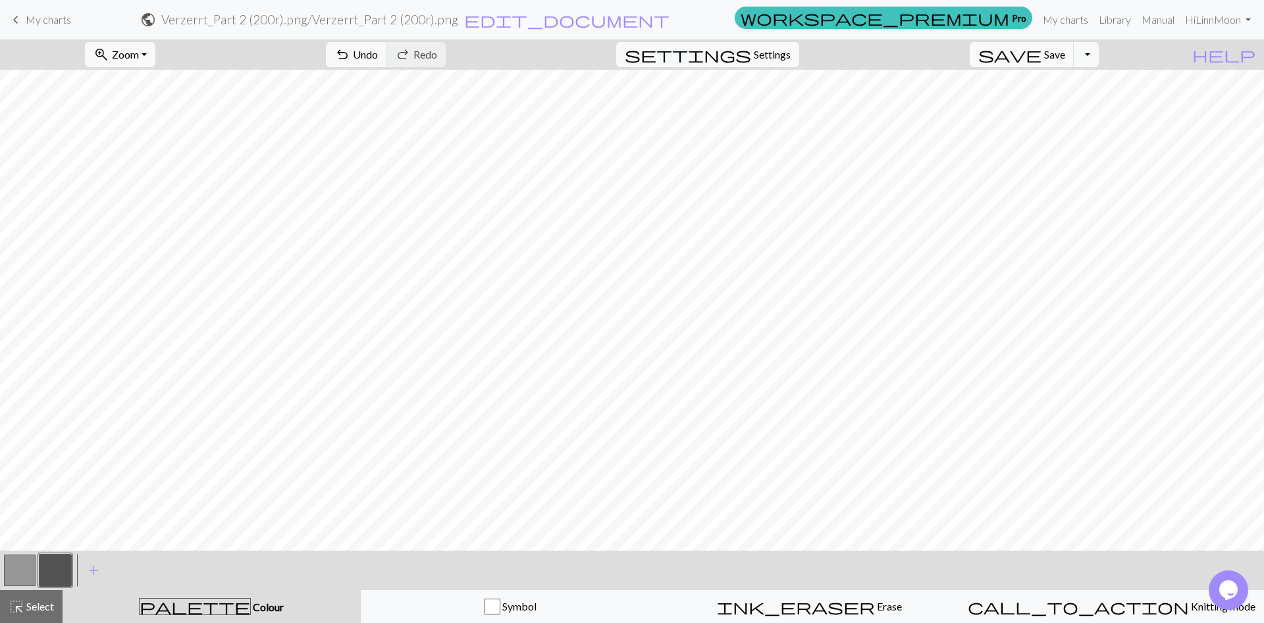
click at [11, 573] on button "button" at bounding box center [20, 571] width 32 height 32
click at [49, 566] on button "button" at bounding box center [55, 571] width 32 height 32
click at [13, 572] on button "button" at bounding box center [20, 571] width 32 height 32
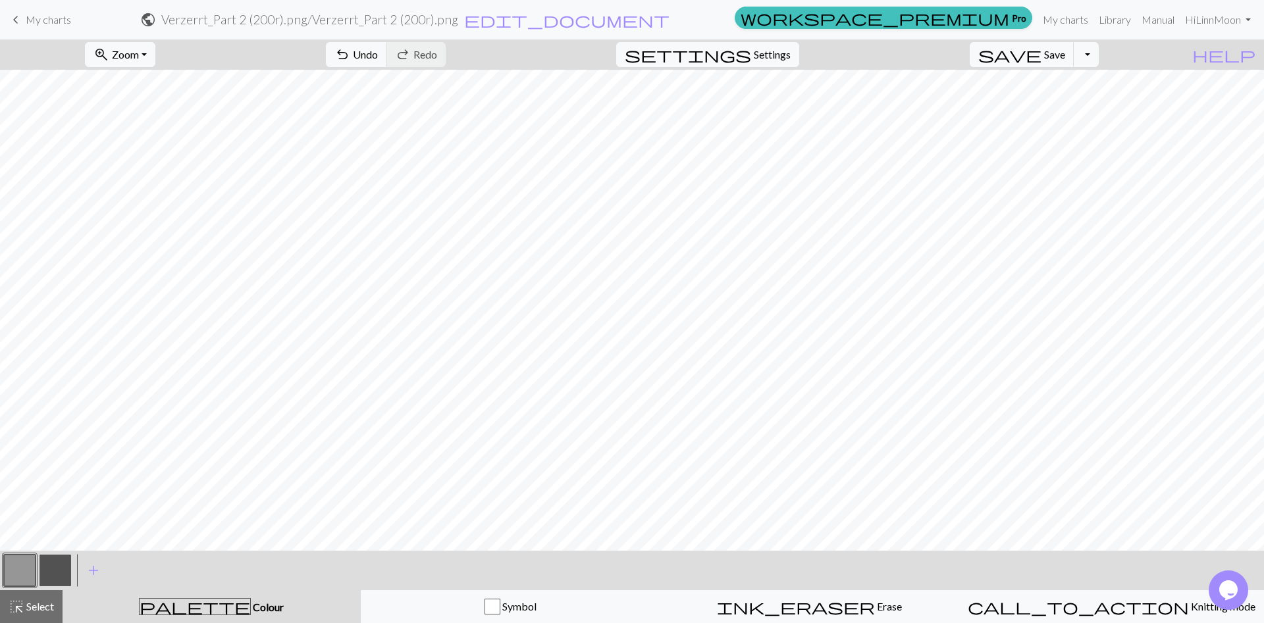
click at [62, 569] on button "button" at bounding box center [55, 571] width 32 height 32
click at [23, 567] on button "button" at bounding box center [20, 571] width 32 height 32
click at [1041, 61] on span "save" at bounding box center [1009, 54] width 63 height 18
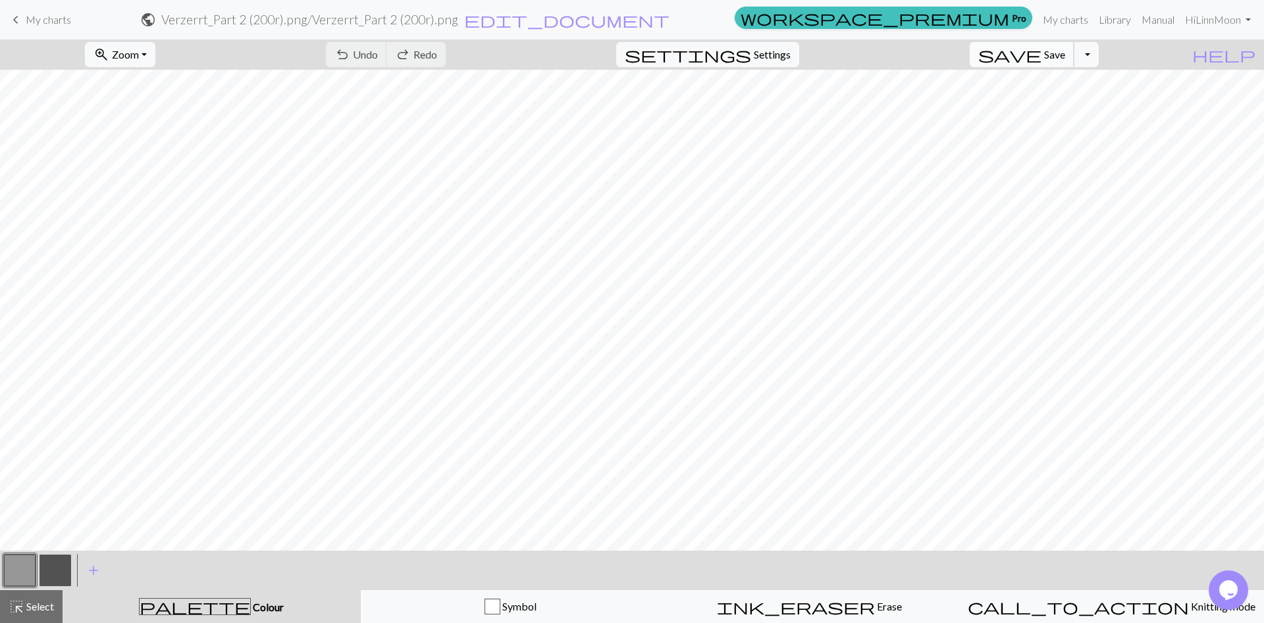
click at [1041, 59] on span "save" at bounding box center [1009, 54] width 63 height 18
click at [1099, 53] on button "Toggle Dropdown" at bounding box center [1086, 54] width 25 height 25
click at [1068, 99] on button "save_alt Download" at bounding box center [989, 104] width 217 height 21
click at [1099, 61] on button "Toggle Dropdown" at bounding box center [1086, 54] width 25 height 25
click at [1069, 102] on button "save_alt Download" at bounding box center [989, 104] width 217 height 21
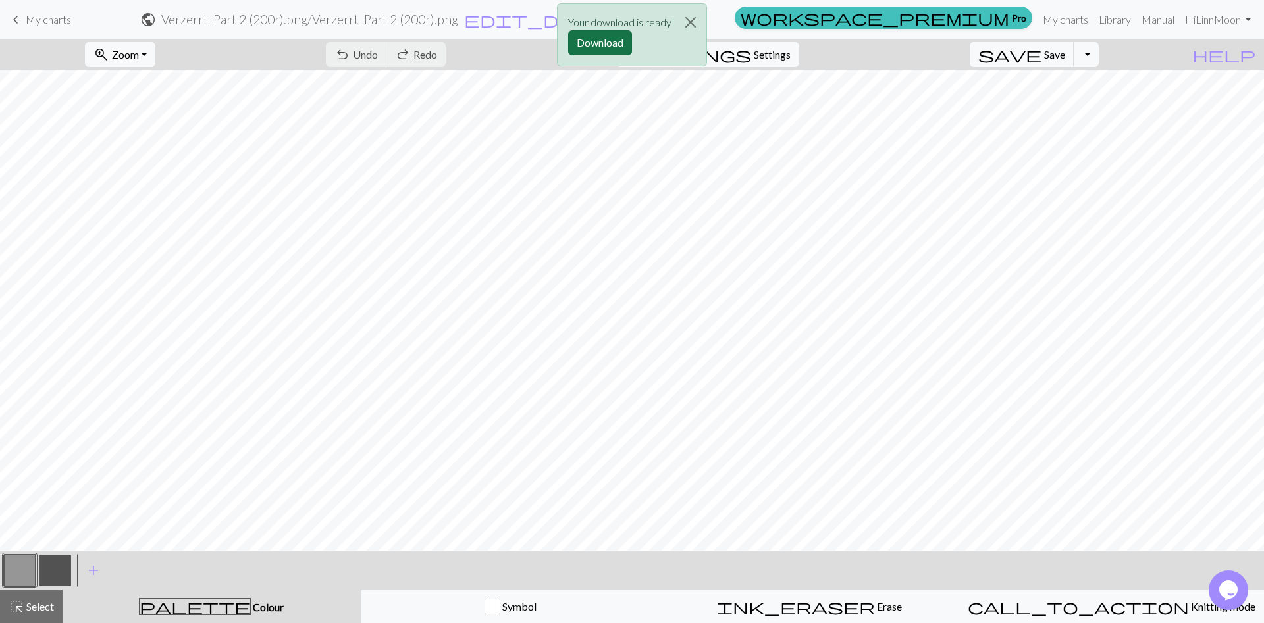
click at [612, 34] on button "Download" at bounding box center [600, 42] width 64 height 25
click at [61, 576] on button "button" at bounding box center [55, 571] width 32 height 32
drag, startPoint x: 27, startPoint y: 567, endPoint x: 34, endPoint y: 567, distance: 6.6
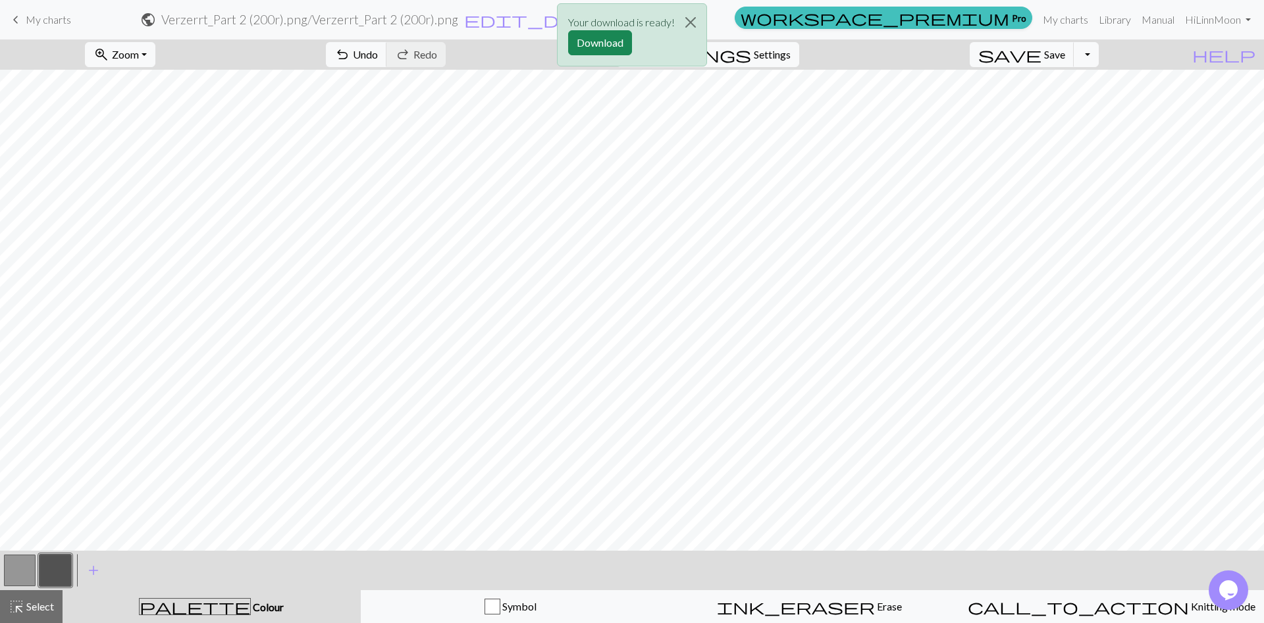
click at [27, 567] on button "button" at bounding box center [20, 571] width 32 height 32
click at [52, 576] on button "button" at bounding box center [55, 571] width 32 height 32
click at [12, 579] on button "button" at bounding box center [20, 571] width 32 height 32
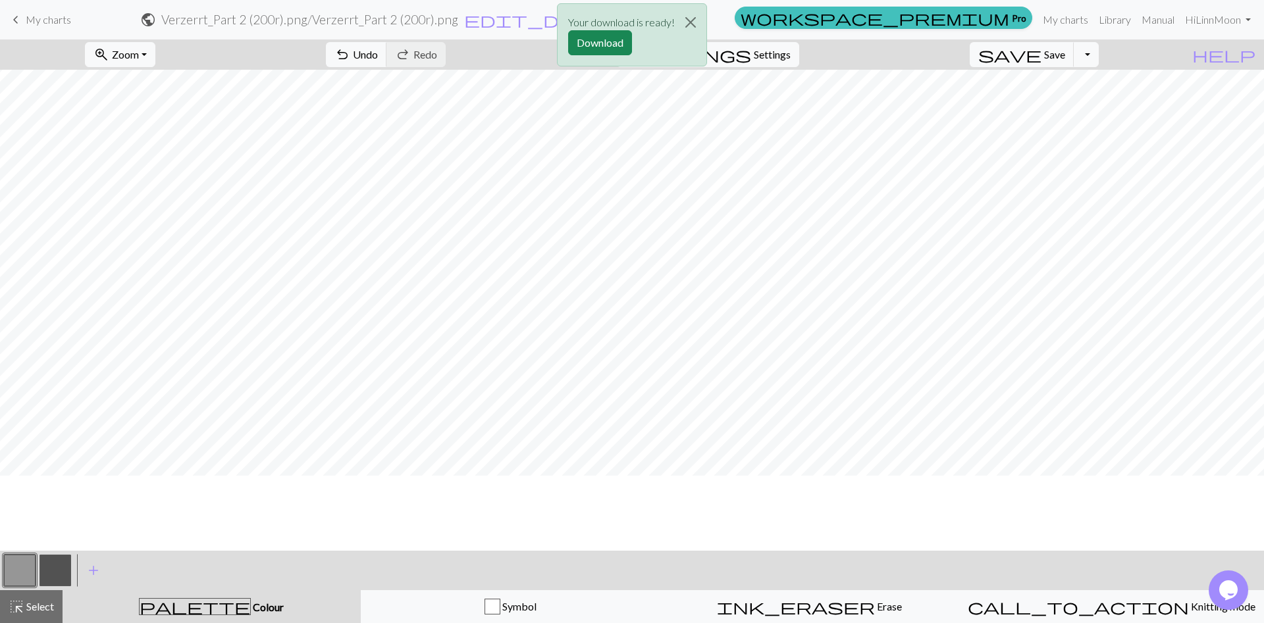
scroll to position [131, 0]
click at [56, 575] on button "button" at bounding box center [55, 571] width 32 height 32
click at [32, 565] on button "button" at bounding box center [20, 571] width 32 height 32
click at [46, 559] on button "button" at bounding box center [55, 571] width 32 height 32
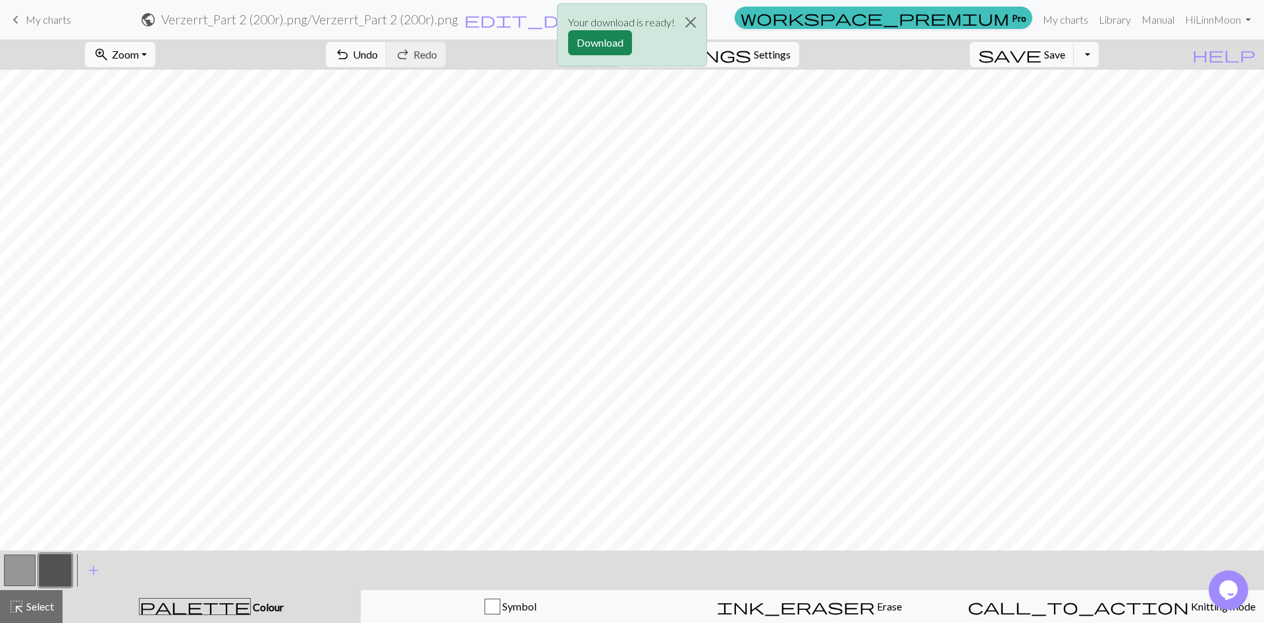
click at [24, 575] on button "button" at bounding box center [20, 571] width 32 height 32
click at [57, 567] on button "button" at bounding box center [55, 571] width 32 height 32
click at [28, 573] on button "button" at bounding box center [20, 571] width 32 height 32
click at [44, 572] on button "button" at bounding box center [55, 571] width 32 height 32
click at [16, 567] on button "button" at bounding box center [20, 571] width 32 height 32
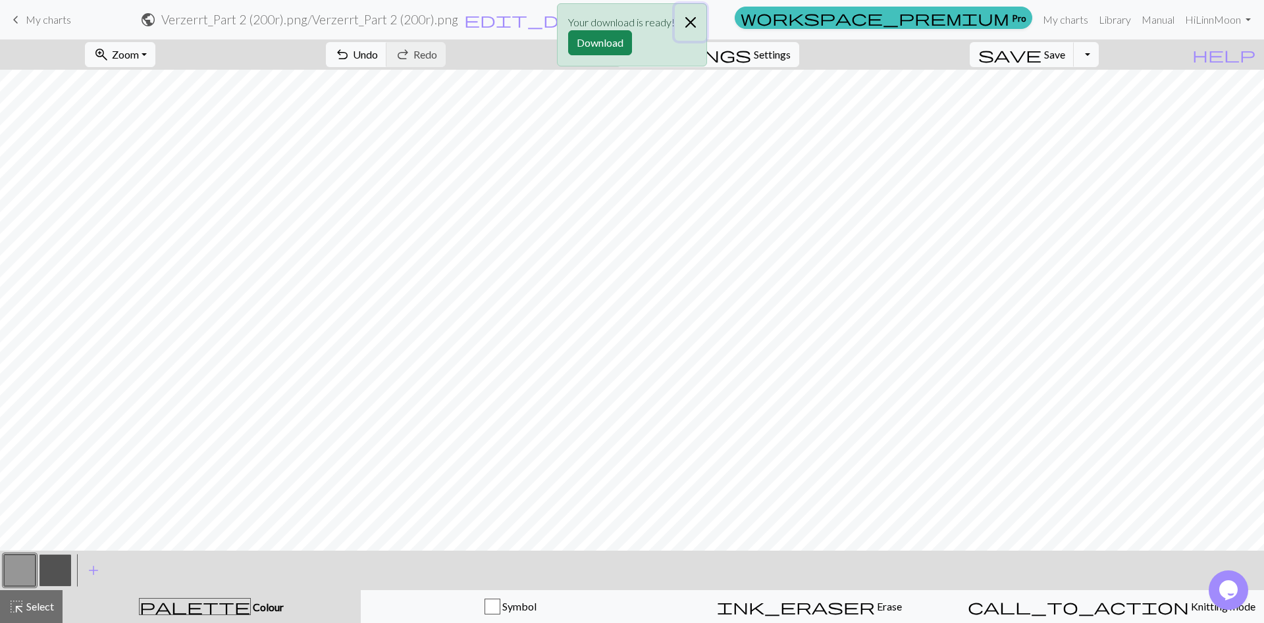
click at [694, 21] on button "Close" at bounding box center [691, 22] width 32 height 37
click at [729, 15] on form "public Verzerrt_Part 2 (200r).png / Verzerrt_Part 2 (200r).png edit_document Ed…" at bounding box center [406, 20] width 648 height 26
click at [1099, 58] on button "Toggle Dropdown" at bounding box center [1086, 54] width 25 height 25
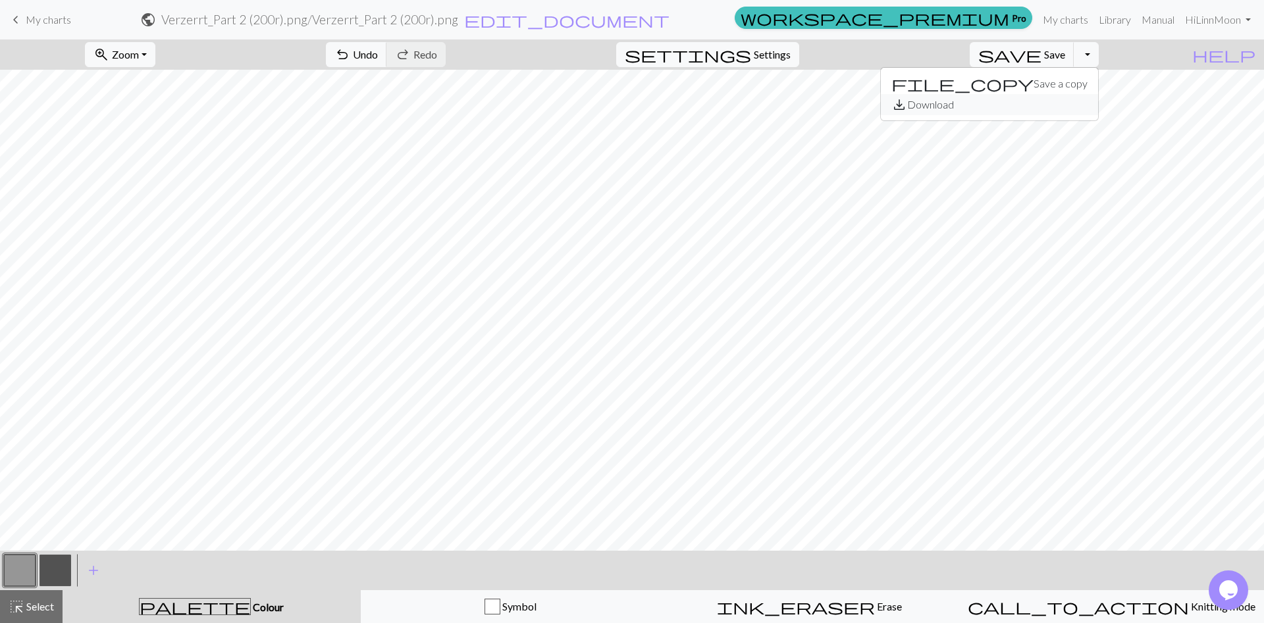
click at [1060, 105] on button "save_alt Download" at bounding box center [989, 104] width 217 height 21
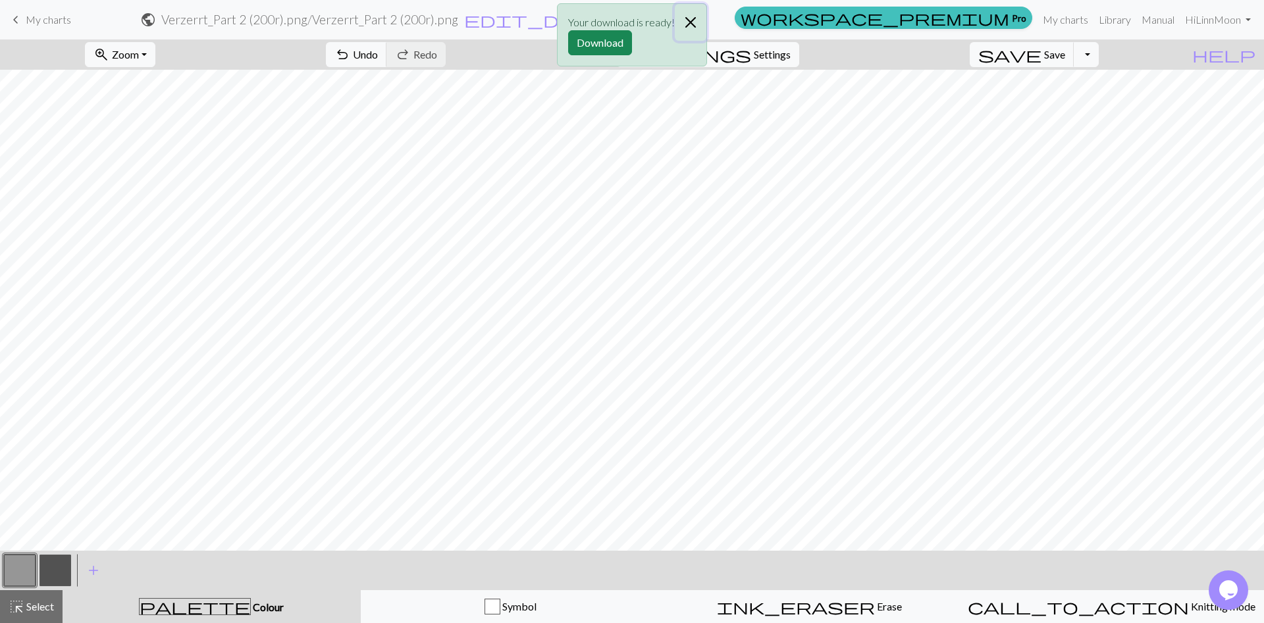
click at [687, 26] on button "Close" at bounding box center [691, 22] width 32 height 37
click at [61, 578] on button "button" at bounding box center [55, 571] width 32 height 32
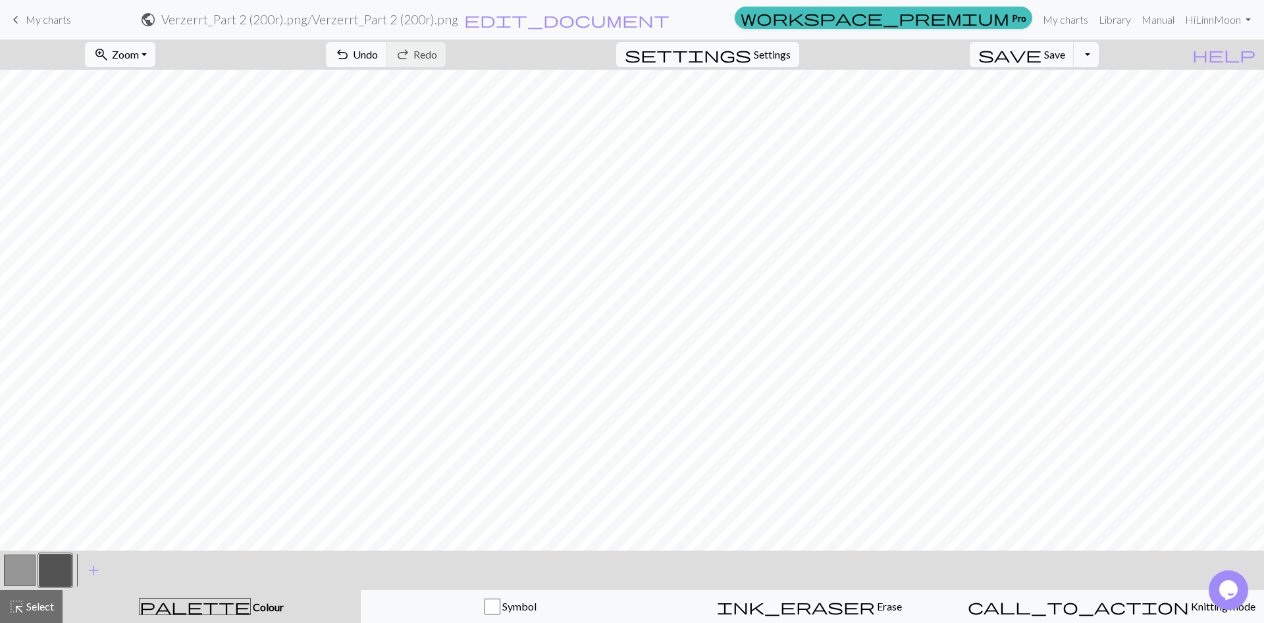
click at [23, 574] on button "button" at bounding box center [20, 571] width 32 height 32
click at [1099, 53] on button "Toggle Dropdown" at bounding box center [1086, 54] width 25 height 25
click at [1074, 109] on button "save_alt Download" at bounding box center [989, 104] width 217 height 21
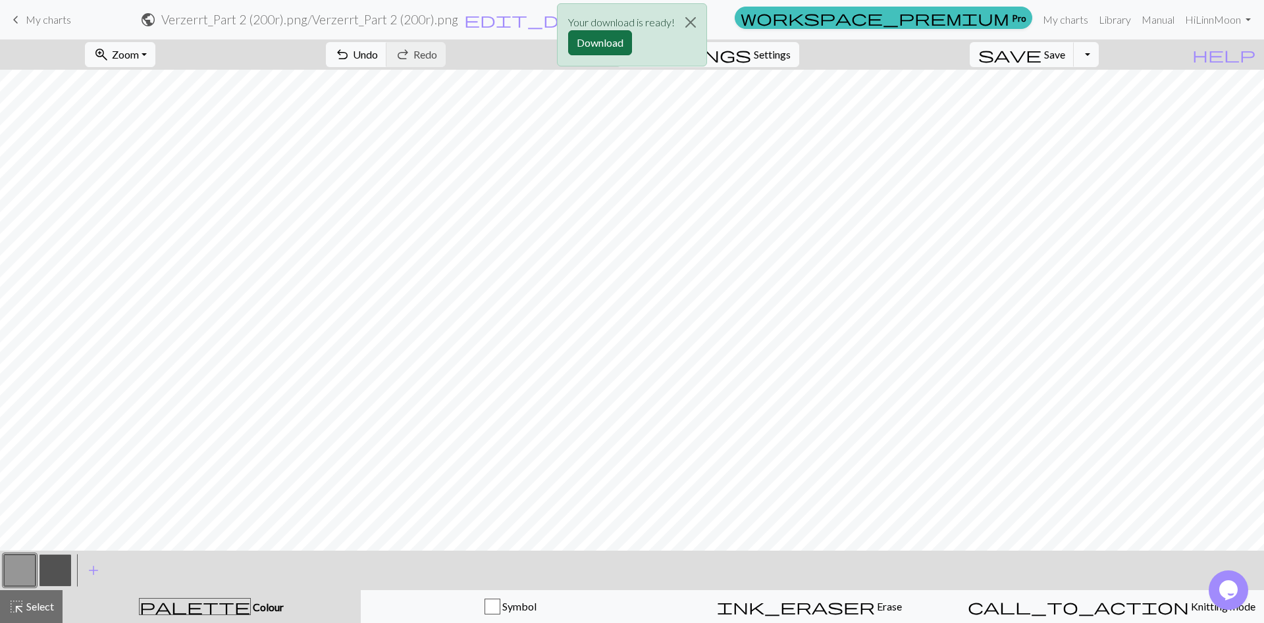
click at [623, 36] on button "Download" at bounding box center [600, 42] width 64 height 25
click at [57, 573] on button "button" at bounding box center [55, 571] width 32 height 32
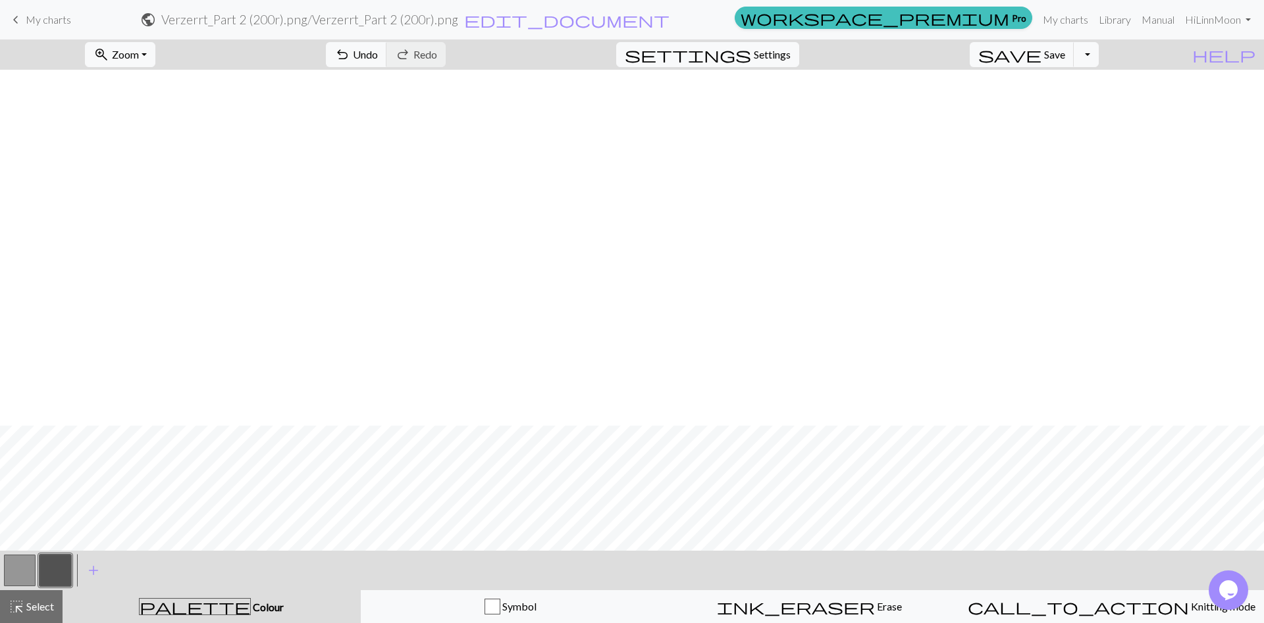
scroll to position [881, 0]
click at [8, 565] on button "button" at bounding box center [20, 571] width 32 height 32
click at [50, 576] on button "button" at bounding box center [55, 571] width 32 height 32
click at [14, 579] on button "button" at bounding box center [20, 571] width 32 height 32
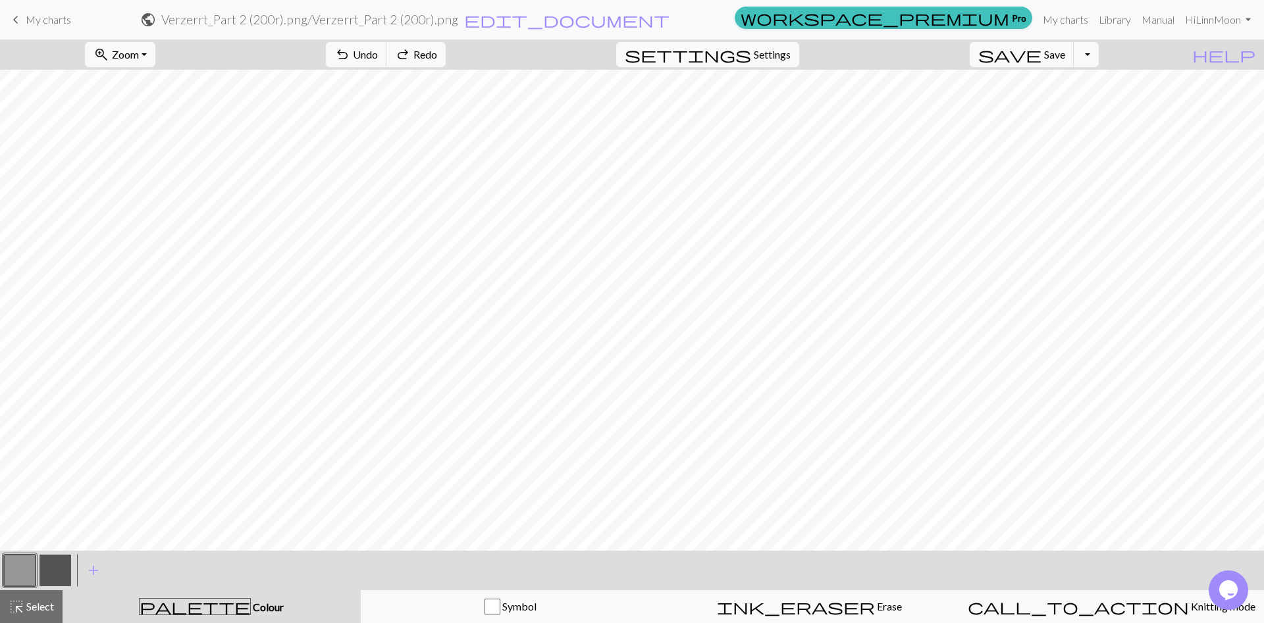
click at [53, 576] on button "button" at bounding box center [55, 571] width 32 height 32
click at [18, 571] on button "button" at bounding box center [20, 571] width 32 height 32
click at [50, 563] on button "button" at bounding box center [55, 571] width 32 height 32
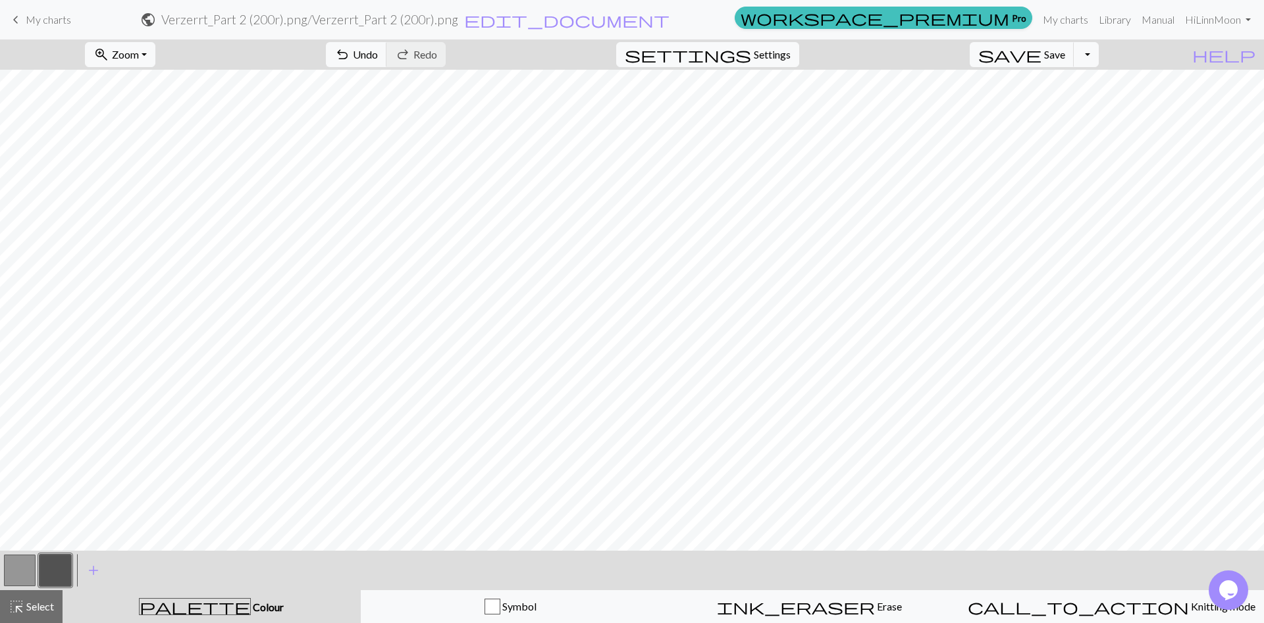
click at [32, 573] on button "button" at bounding box center [20, 571] width 32 height 32
click at [64, 570] on button "button" at bounding box center [55, 571] width 32 height 32
click at [36, 570] on div at bounding box center [20, 571] width 36 height 36
click at [28, 572] on button "button" at bounding box center [20, 571] width 32 height 32
click at [69, 561] on button "button" at bounding box center [55, 571] width 32 height 32
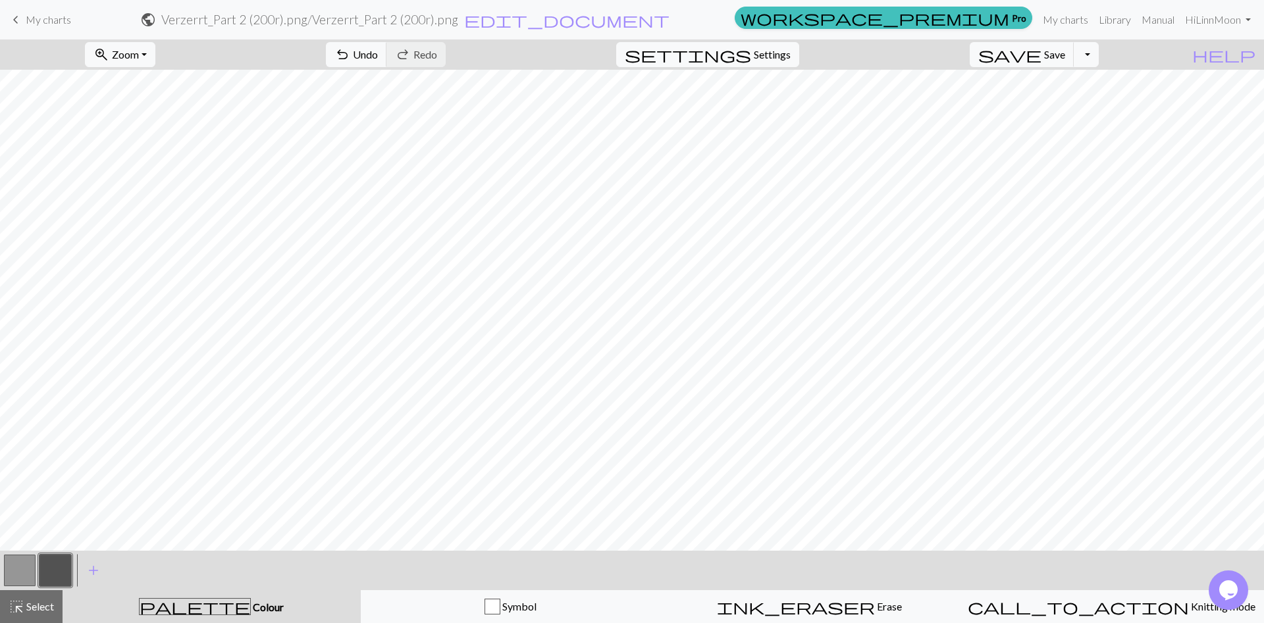
click at [22, 564] on button "button" at bounding box center [20, 571] width 32 height 32
click at [66, 571] on button "button" at bounding box center [55, 571] width 32 height 32
click at [32, 564] on button "button" at bounding box center [20, 571] width 32 height 32
click at [1099, 57] on button "Toggle Dropdown" at bounding box center [1086, 54] width 25 height 25
click at [1061, 106] on button "save_alt Download" at bounding box center [989, 104] width 217 height 21
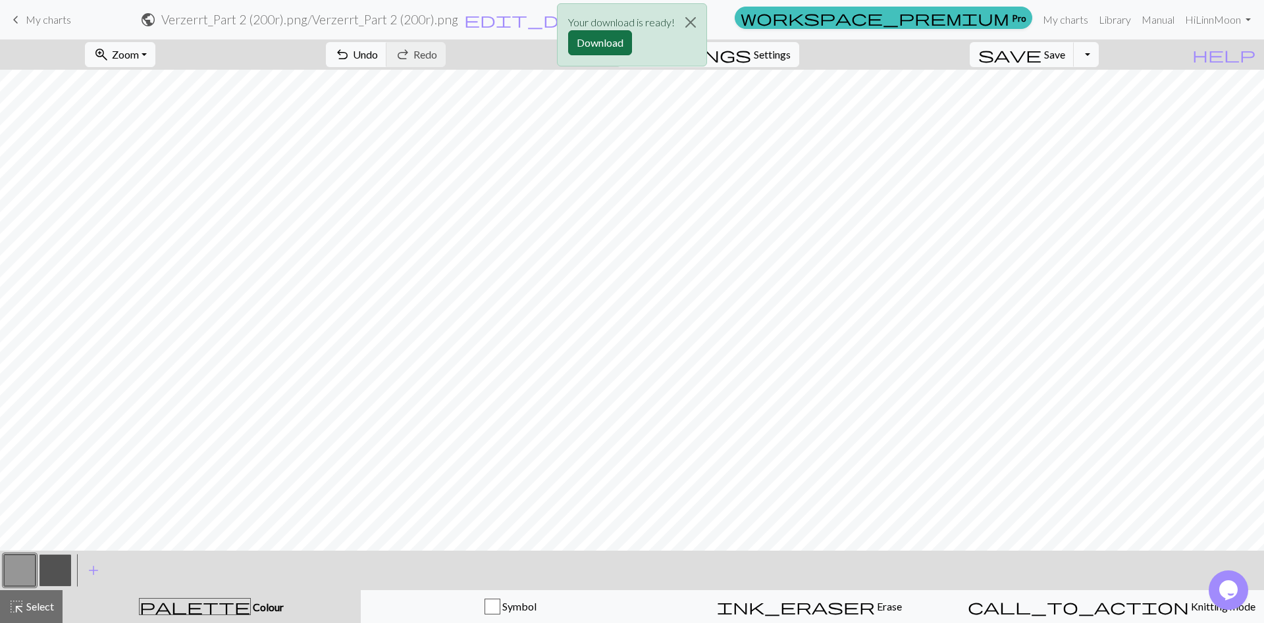
click at [604, 36] on button "Download" at bounding box center [600, 42] width 64 height 25
click at [55, 567] on button "button" at bounding box center [55, 571] width 32 height 32
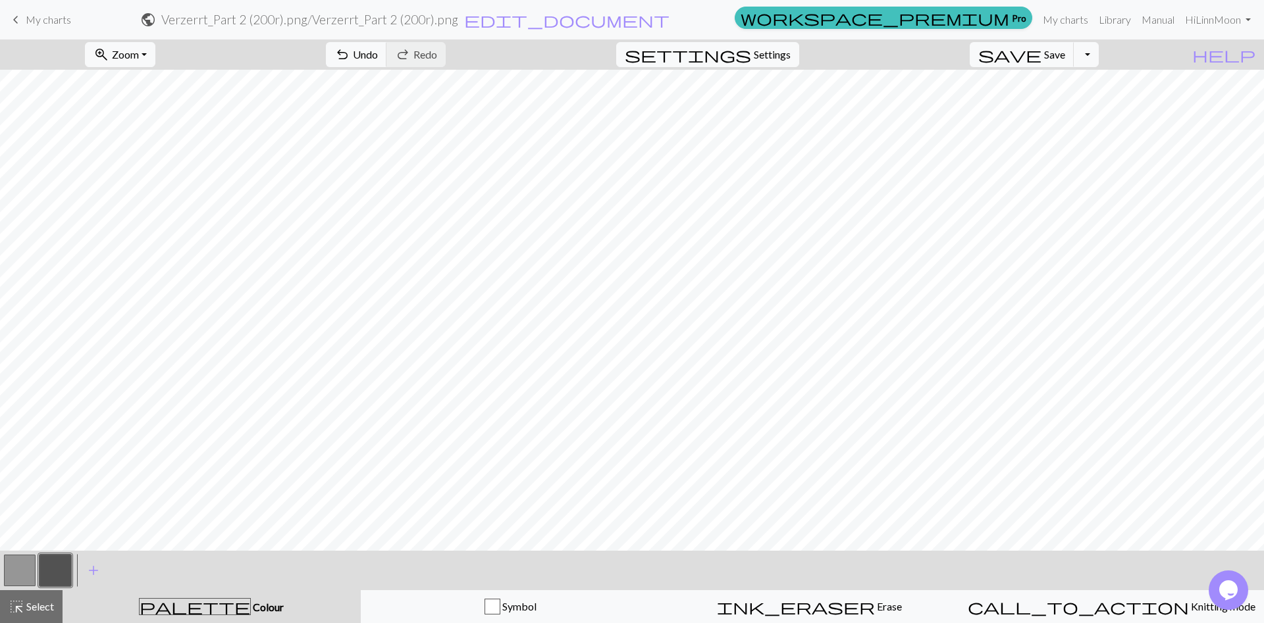
click at [29, 569] on button "button" at bounding box center [20, 571] width 32 height 32
click at [58, 568] on button "button" at bounding box center [55, 571] width 32 height 32
click at [12, 581] on button "button" at bounding box center [20, 571] width 32 height 32
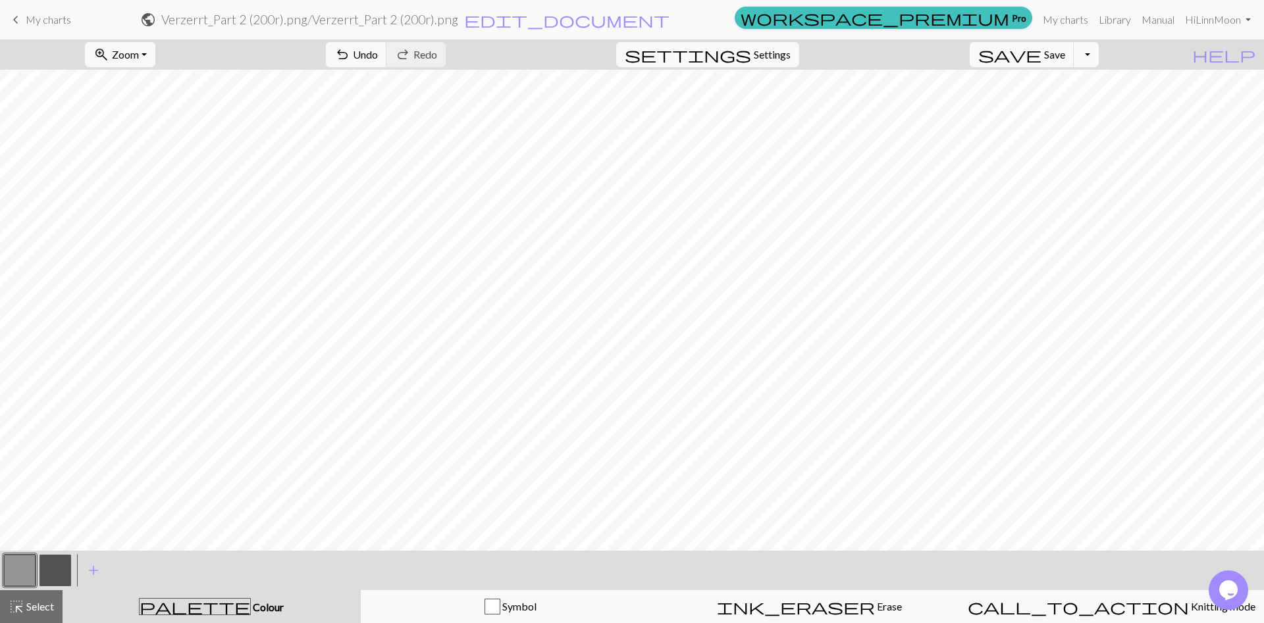
click at [47, 574] on button "button" at bounding box center [55, 571] width 32 height 32
click at [22, 567] on button "button" at bounding box center [20, 571] width 32 height 32
click at [57, 567] on button "button" at bounding box center [55, 571] width 32 height 32
drag, startPoint x: 16, startPoint y: 583, endPoint x: 40, endPoint y: 564, distance: 30.4
click at [16, 583] on button "button" at bounding box center [20, 571] width 32 height 32
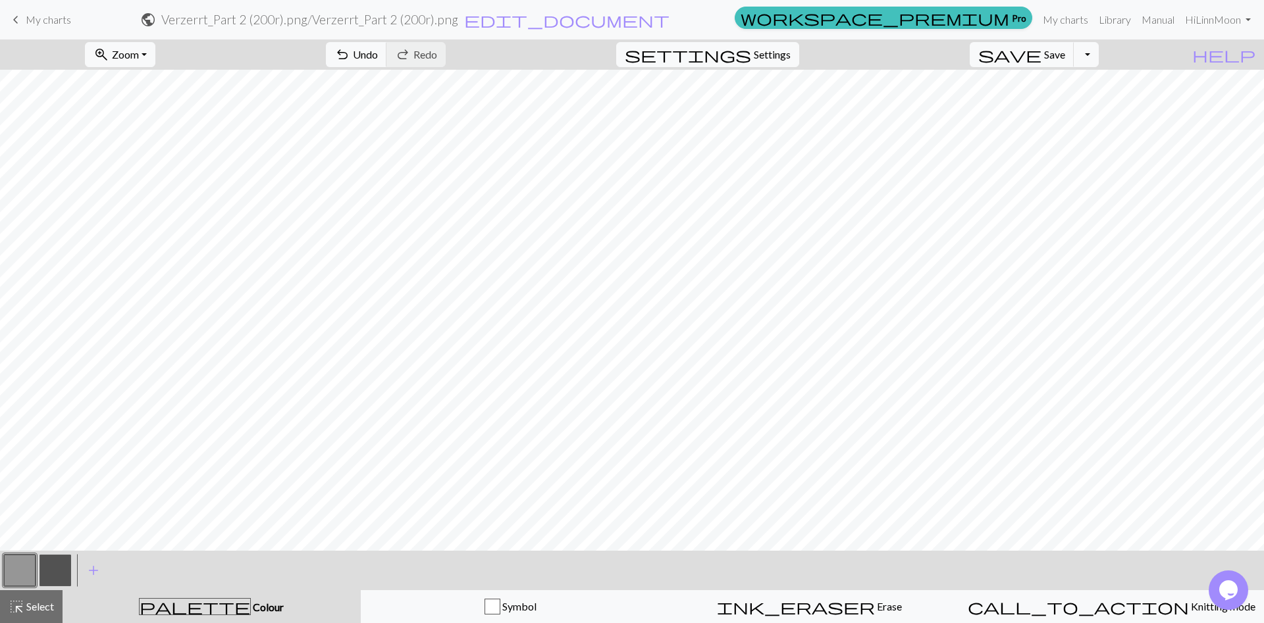
click at [39, 567] on button "button" at bounding box center [55, 571] width 32 height 32
click at [14, 582] on button "button" at bounding box center [20, 571] width 32 height 32
click at [53, 562] on button "button" at bounding box center [55, 571] width 32 height 32
click at [1099, 50] on button "Toggle Dropdown" at bounding box center [1086, 54] width 25 height 25
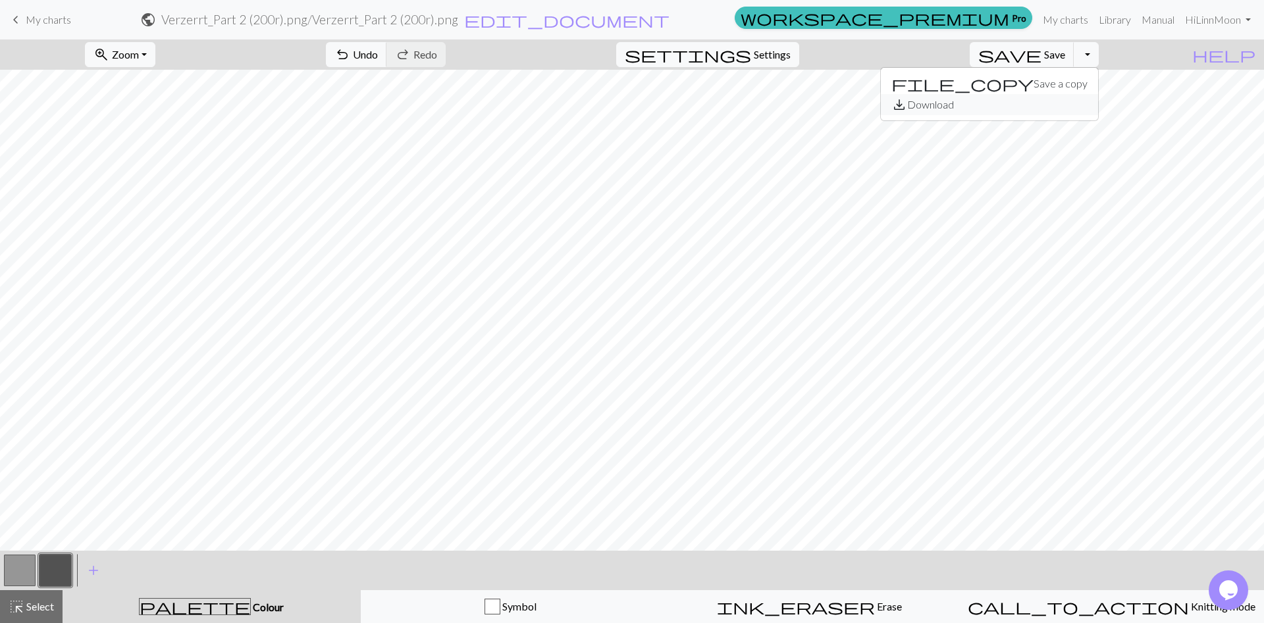
click at [1085, 99] on button "save_alt Download" at bounding box center [989, 104] width 217 height 21
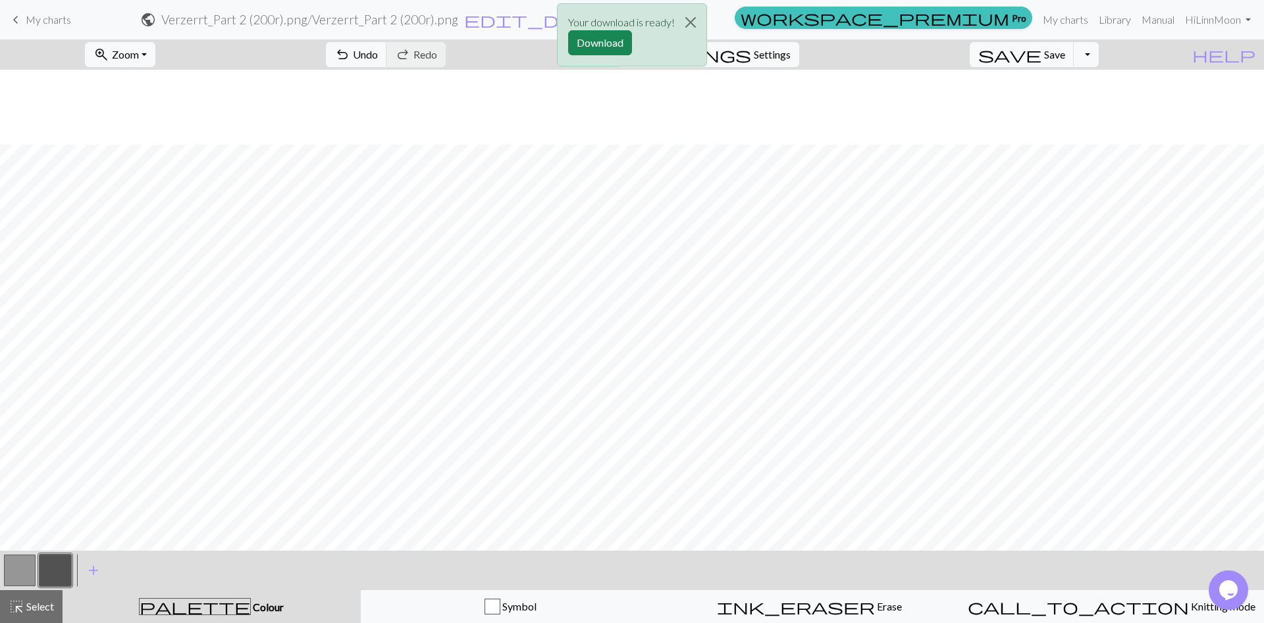
scroll to position [825, 0]
click at [605, 49] on button "Download" at bounding box center [600, 42] width 64 height 25
click at [14, 571] on button "button" at bounding box center [20, 571] width 32 height 32
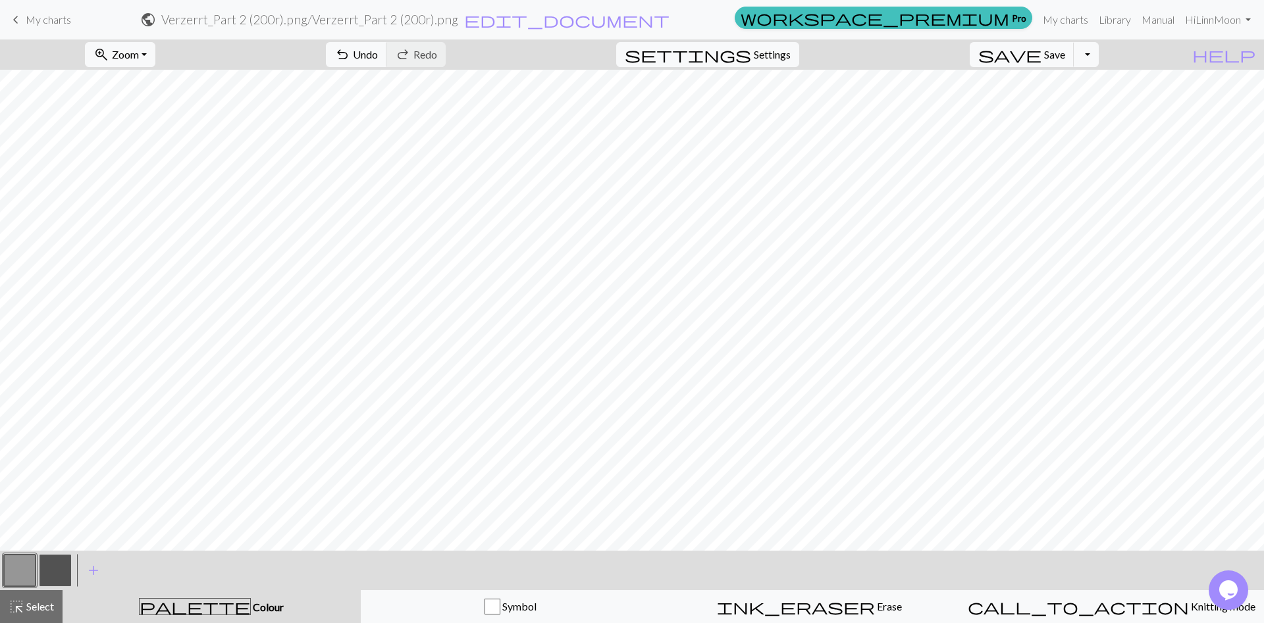
click at [56, 560] on button "button" at bounding box center [55, 571] width 32 height 32
drag, startPoint x: 24, startPoint y: 575, endPoint x: 63, endPoint y: 559, distance: 41.6
click at [24, 575] on button "button" at bounding box center [20, 571] width 32 height 32
click at [1099, 55] on button "Toggle Dropdown" at bounding box center [1086, 54] width 25 height 25
click at [1078, 101] on button "save_alt Download" at bounding box center [989, 104] width 217 height 21
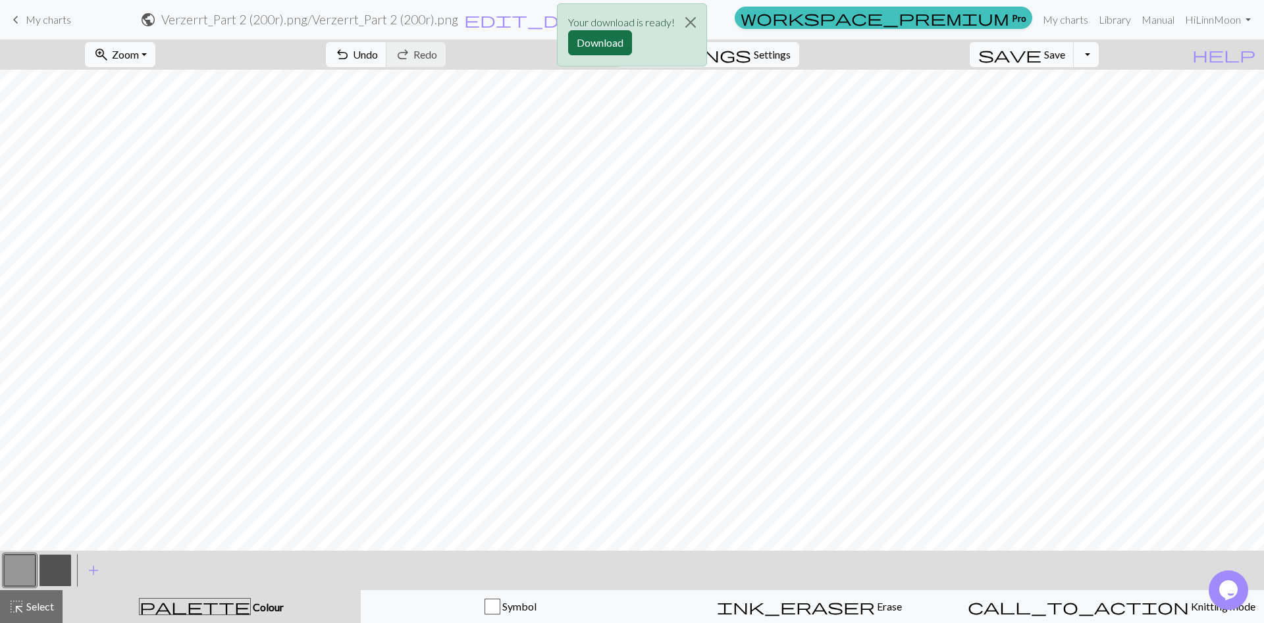
click at [613, 42] on button "Download" at bounding box center [600, 42] width 64 height 25
click at [1041, 61] on span "save" at bounding box center [1009, 54] width 63 height 18
click at [1065, 59] on span "Save" at bounding box center [1054, 54] width 21 height 13
